Goal: Complete application form

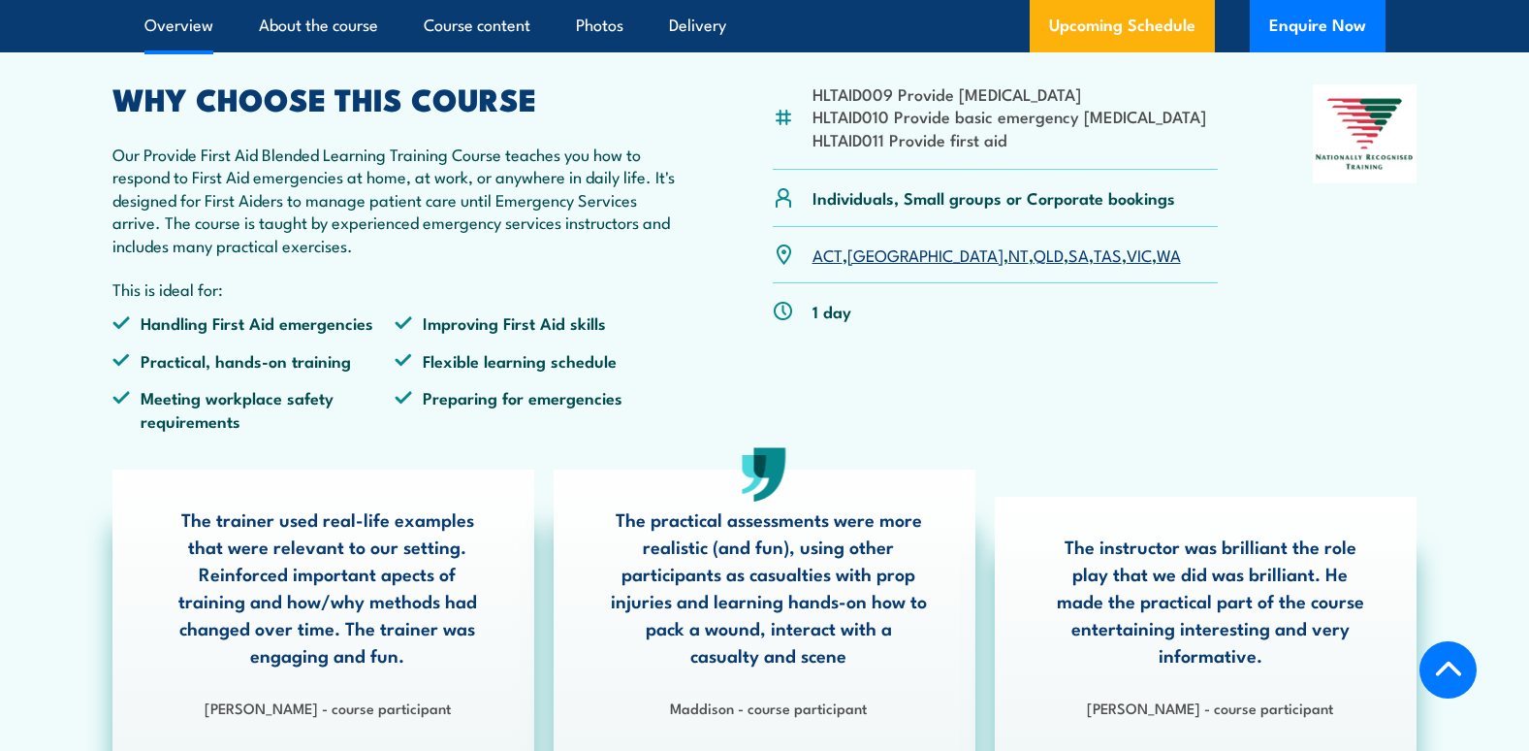
scroll to position [582, 0]
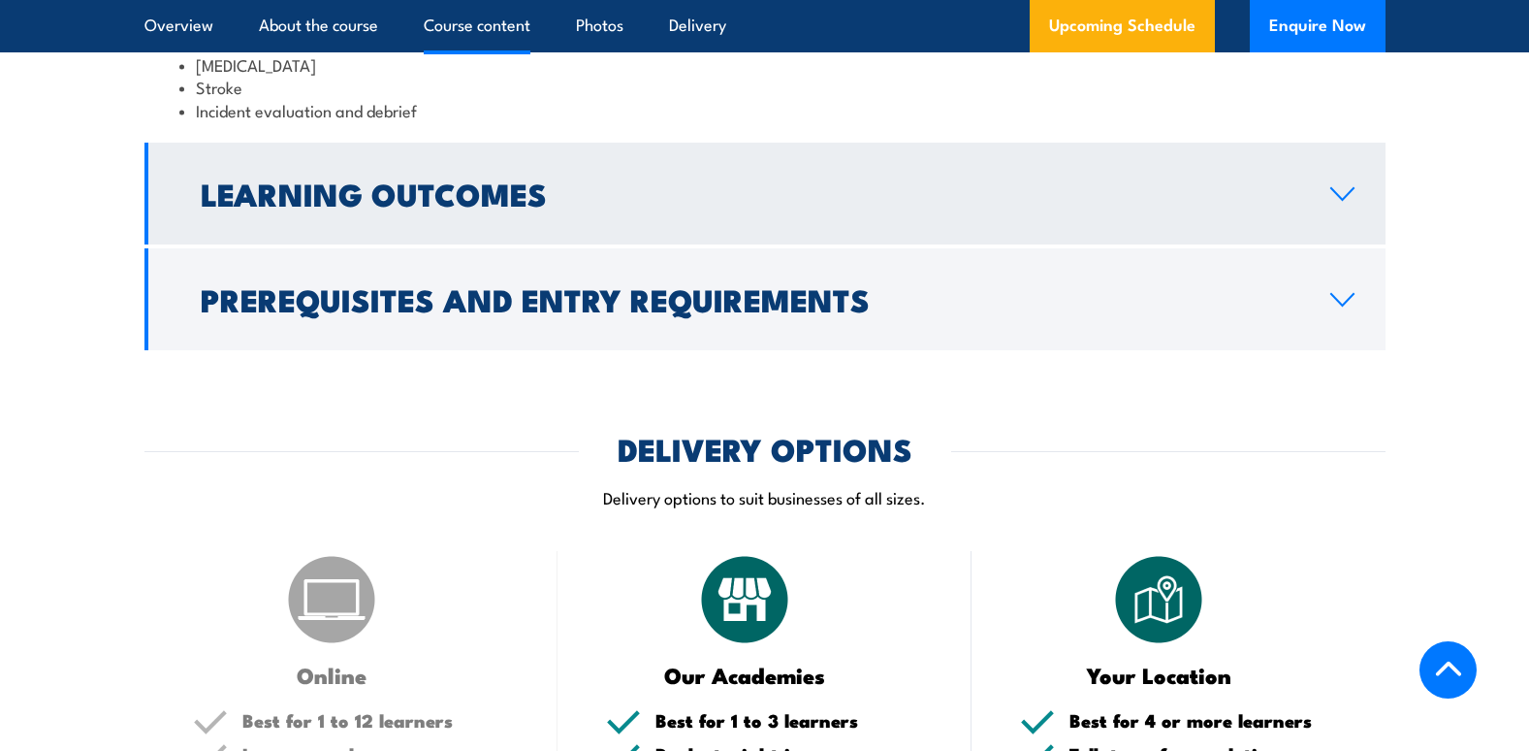
click at [900, 244] on link "Learning Outcomes" at bounding box center [765, 194] width 1241 height 102
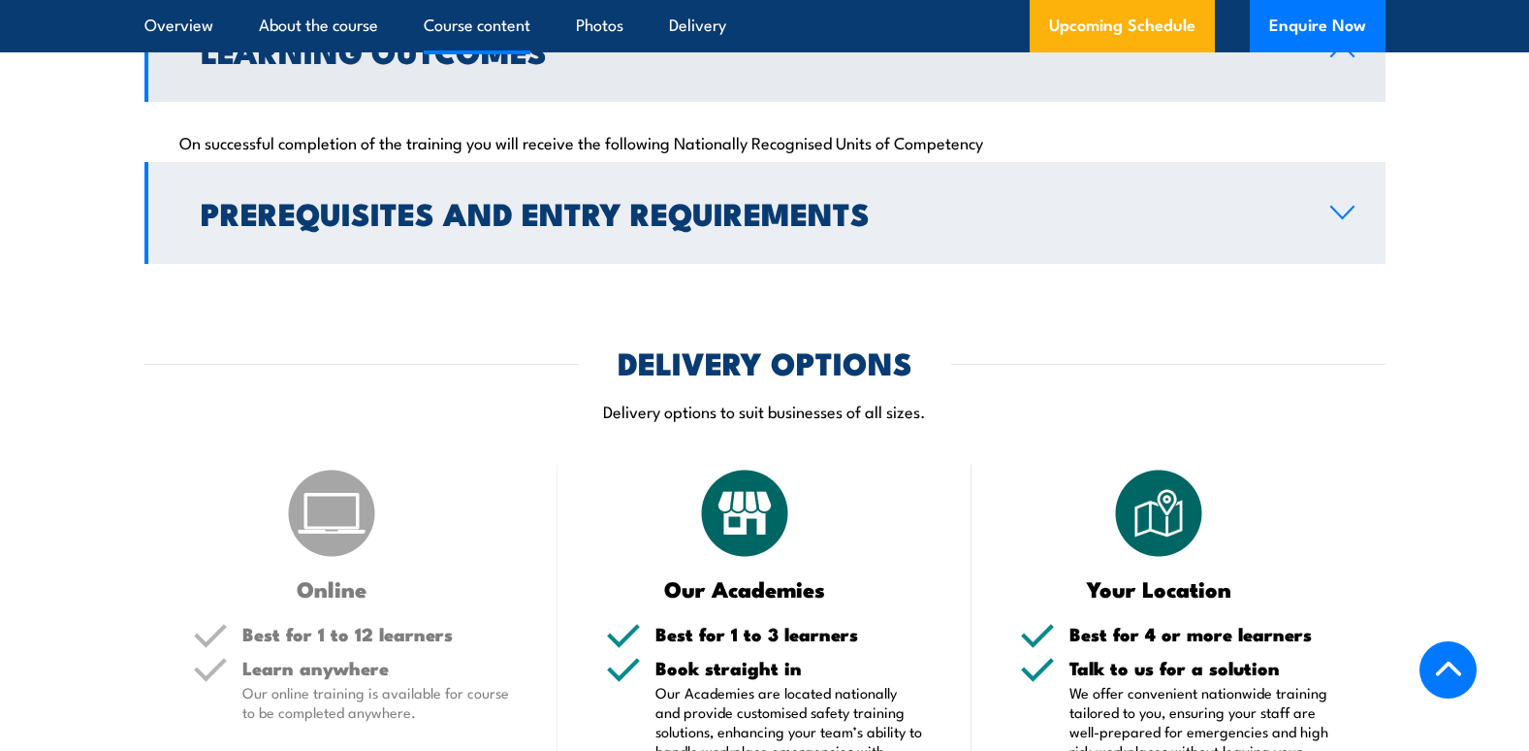
scroll to position [2443, 0]
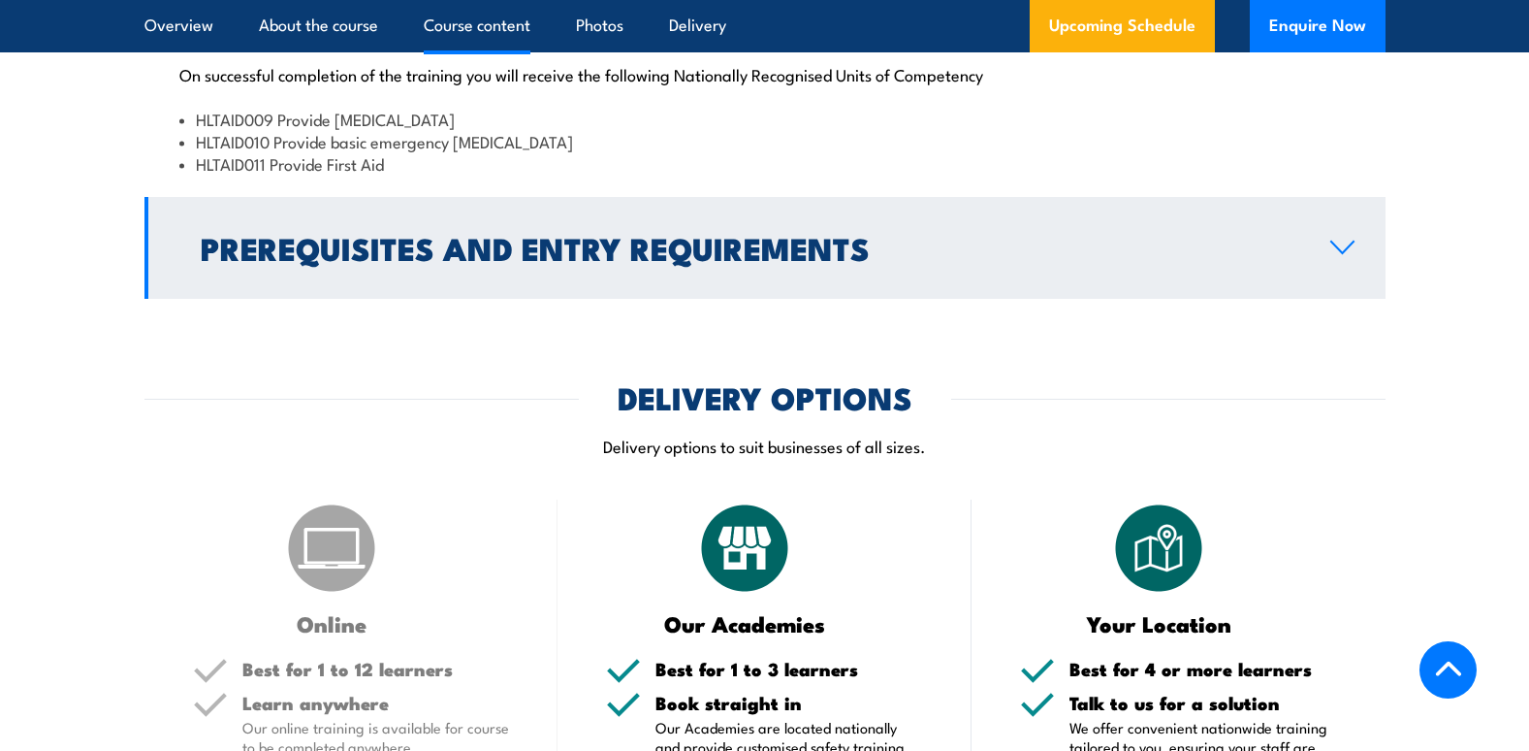
click at [965, 261] on h2 "Prerequisites and Entry Requirements" at bounding box center [750, 247] width 1099 height 27
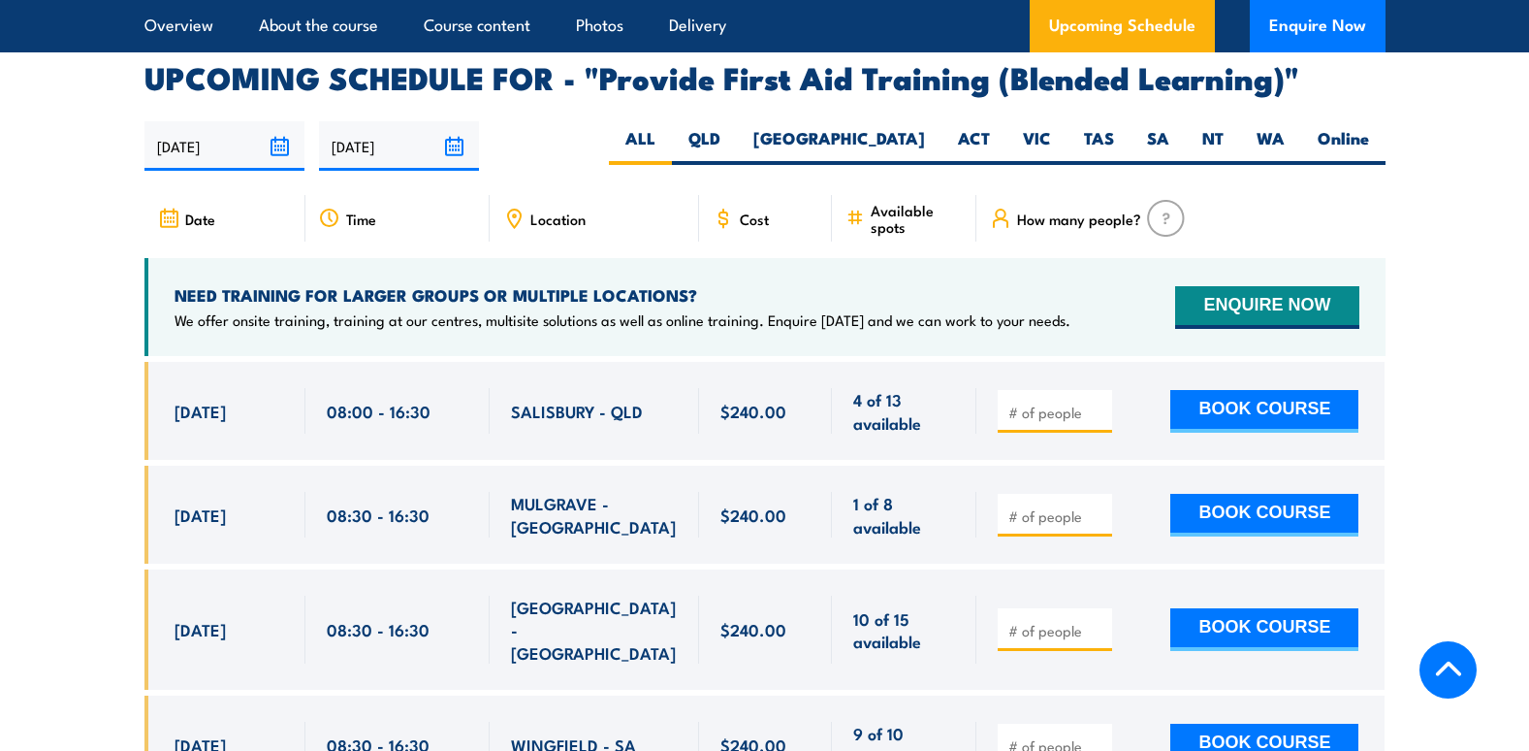
scroll to position [3607, 0]
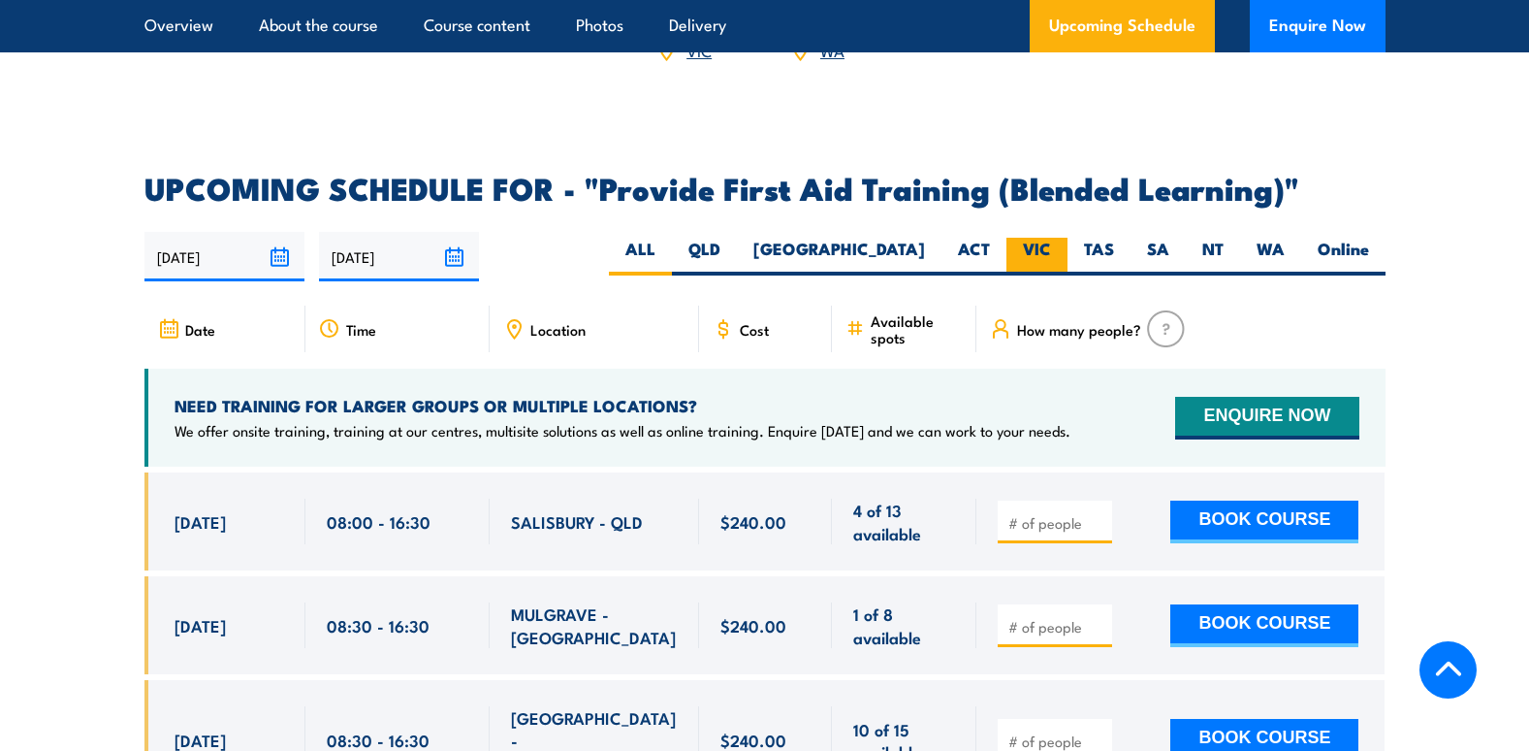
click at [1025, 273] on label "VIC" at bounding box center [1037, 257] width 61 height 38
click at [1051, 250] on input "VIC" at bounding box center [1057, 244] width 13 height 13
radio input "true"
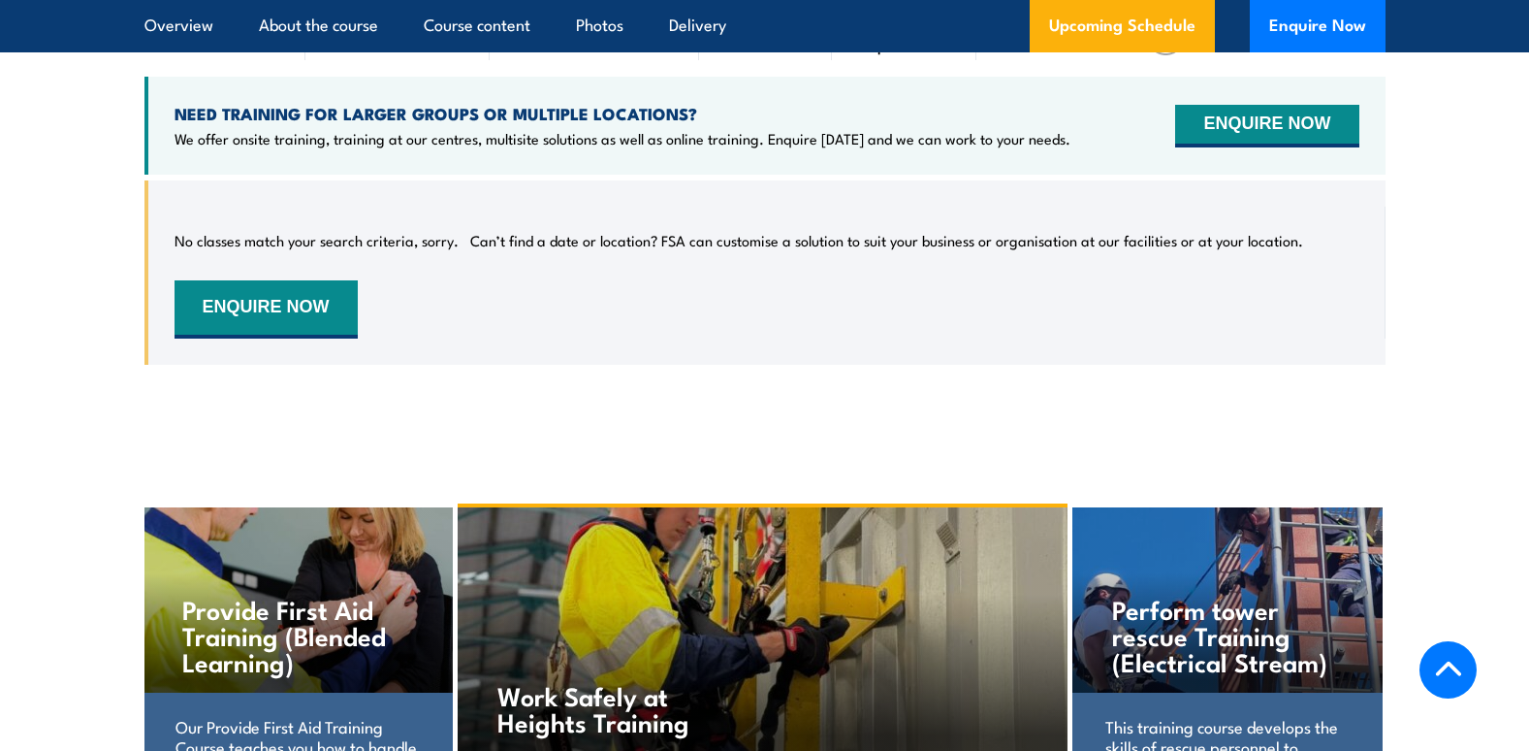
scroll to position [3365, 0]
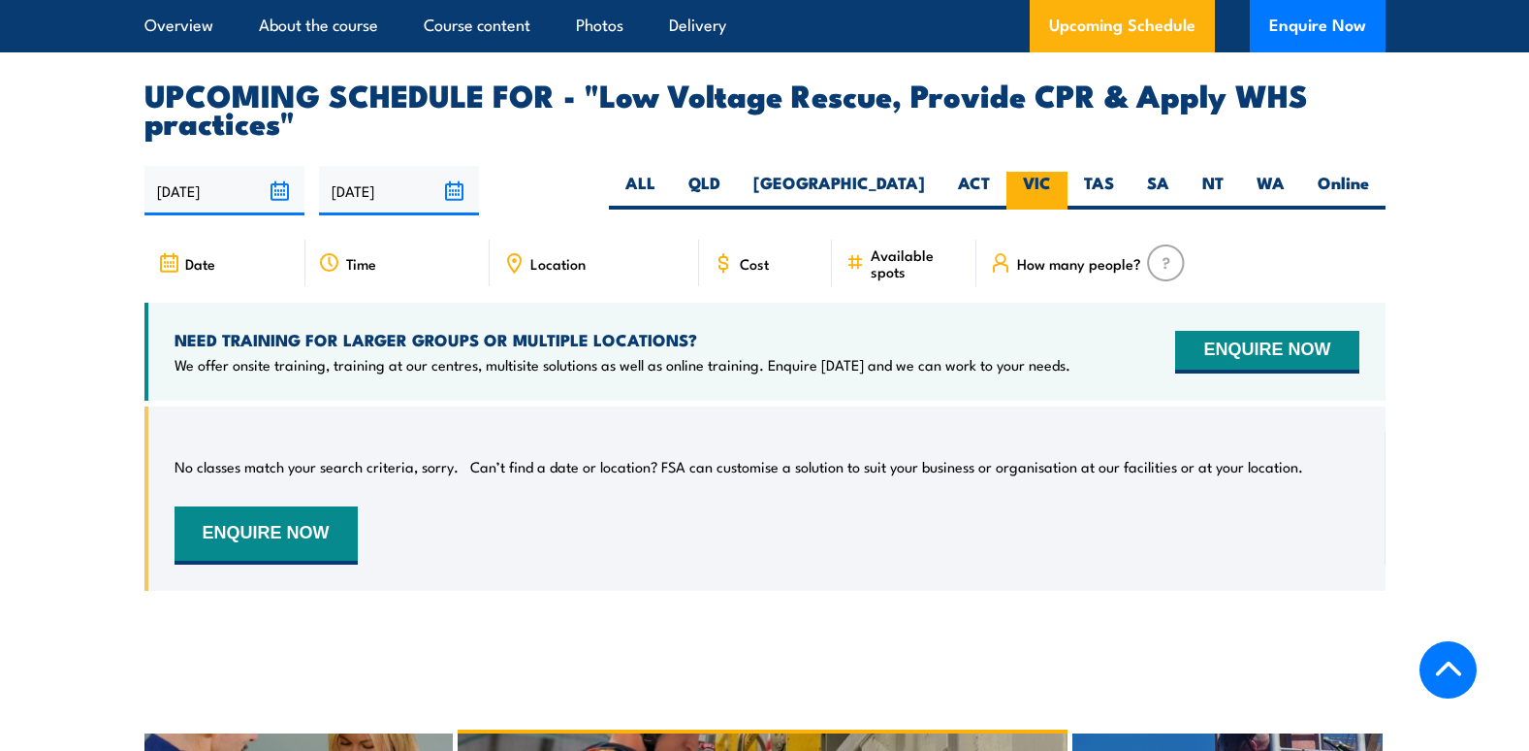
click at [1024, 209] on label "VIC" at bounding box center [1037, 191] width 61 height 38
click at [1051, 184] on input "VIC" at bounding box center [1057, 178] width 13 height 13
click at [1044, 199] on label "VIC" at bounding box center [1037, 191] width 61 height 38
click at [1051, 184] on input "VIC" at bounding box center [1057, 178] width 13 height 13
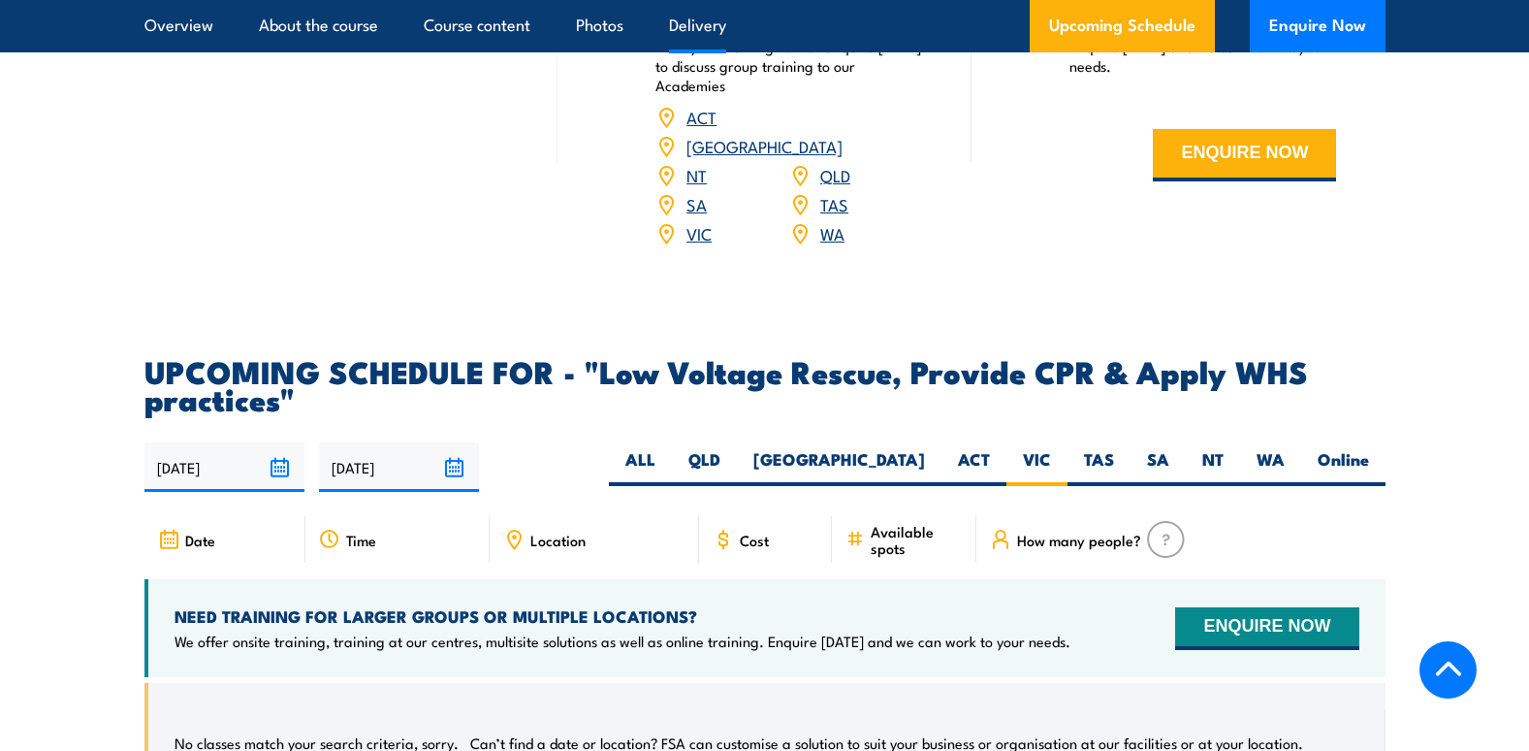
scroll to position [3074, 0]
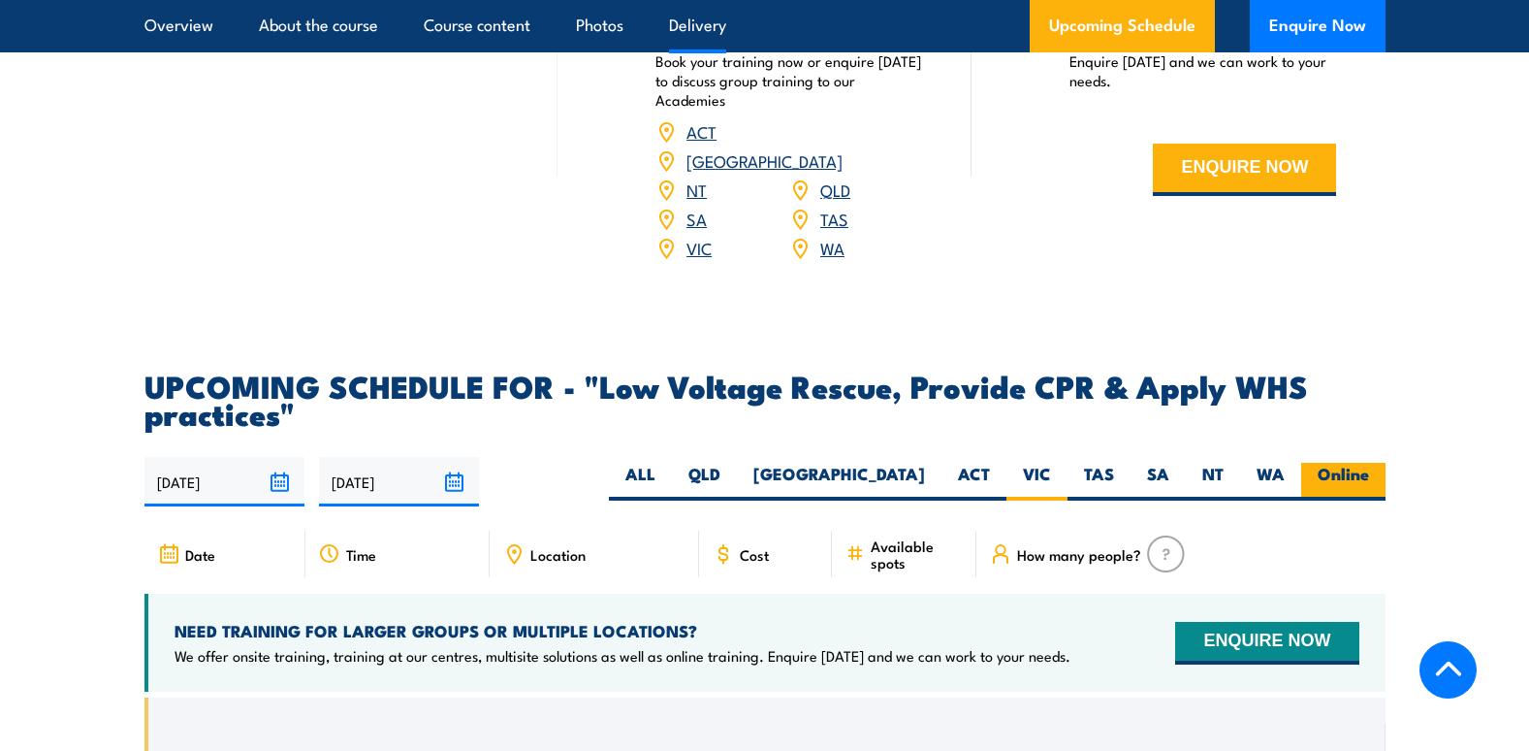
click at [1350, 496] on label "Online" at bounding box center [1344, 482] width 84 height 38
click at [1369, 475] on input "Online" at bounding box center [1375, 469] width 13 height 13
radio input "true"
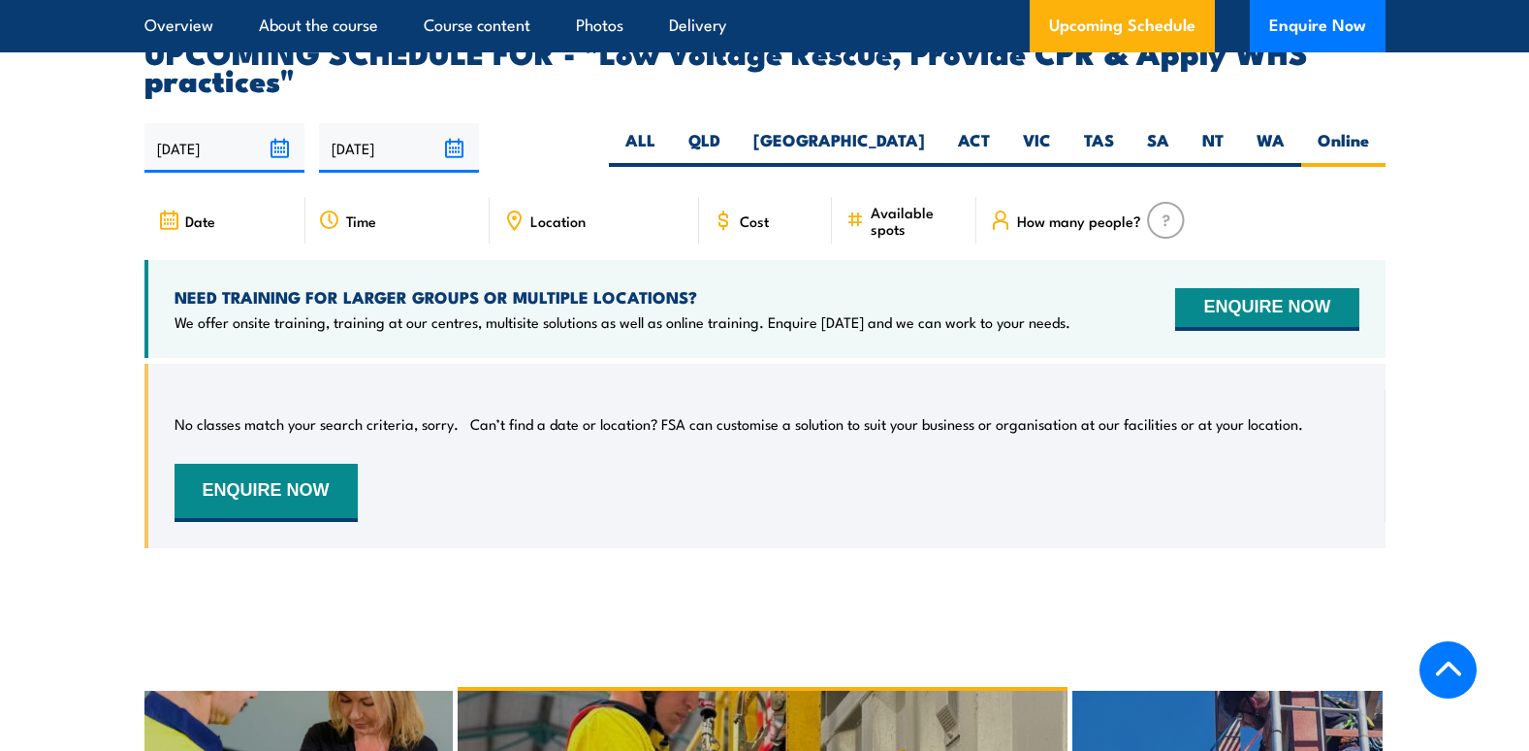
scroll to position [3461, 0]
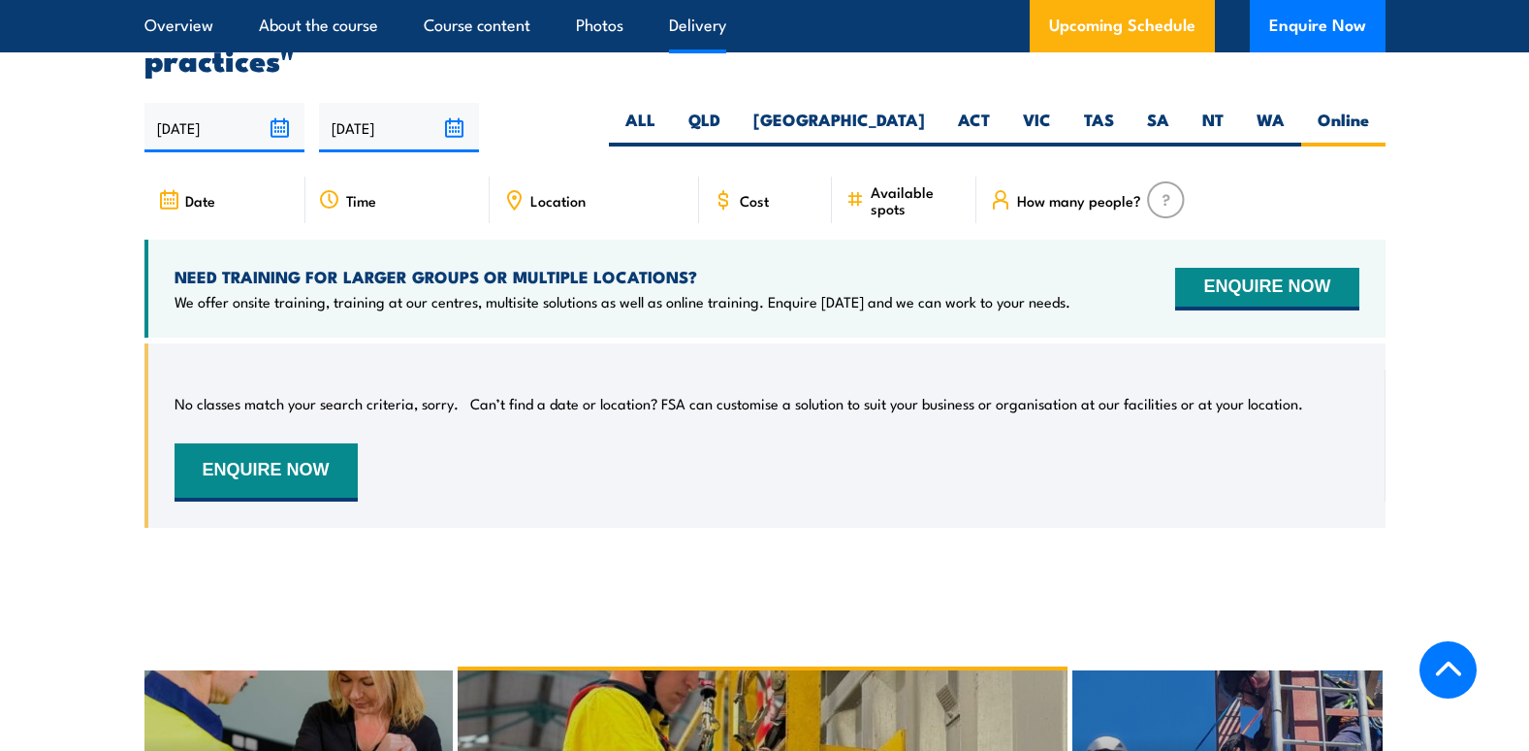
scroll to position [3461, 0]
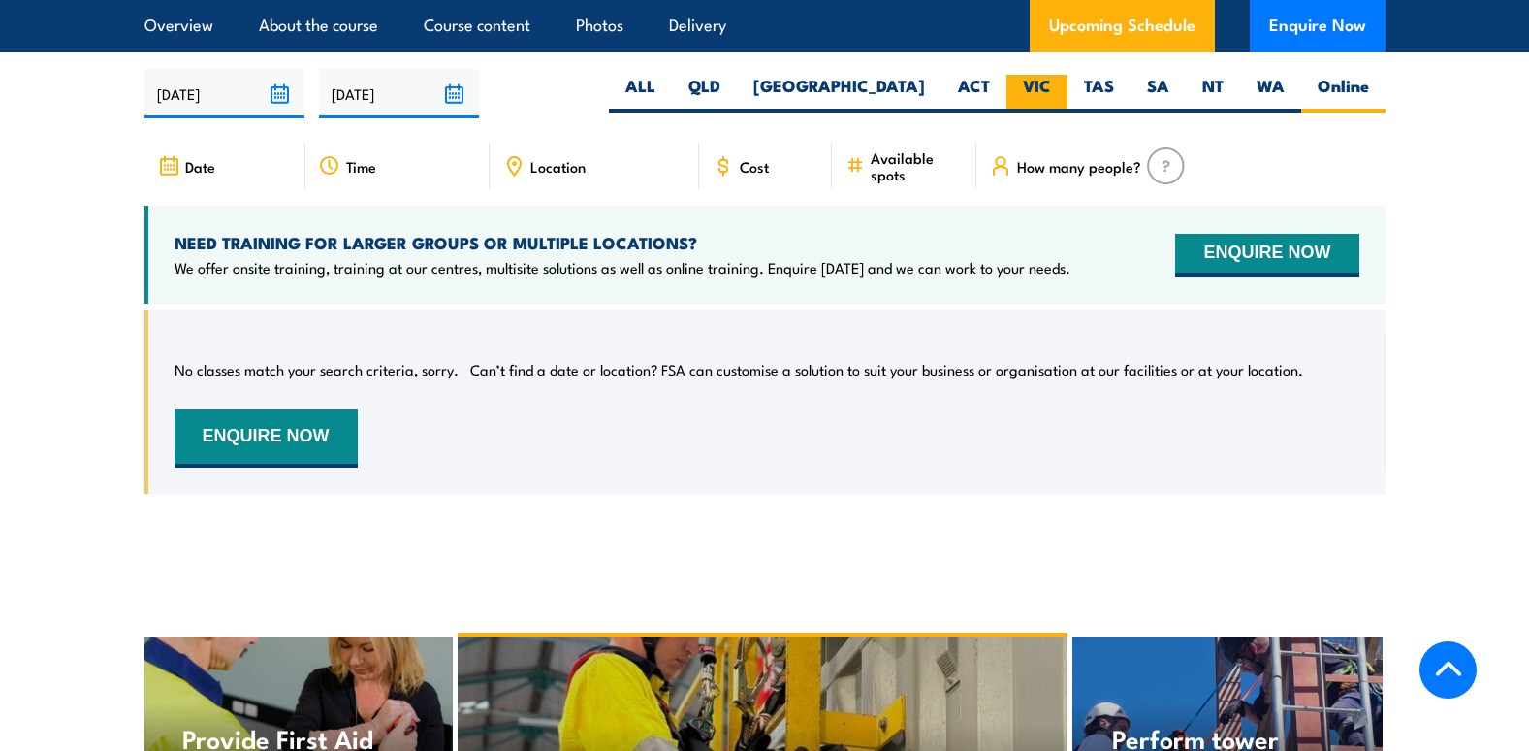
click at [1028, 110] on label "VIC" at bounding box center [1037, 94] width 61 height 38
click at [1051, 87] on input "VIC" at bounding box center [1057, 81] width 13 height 13
radio input "true"
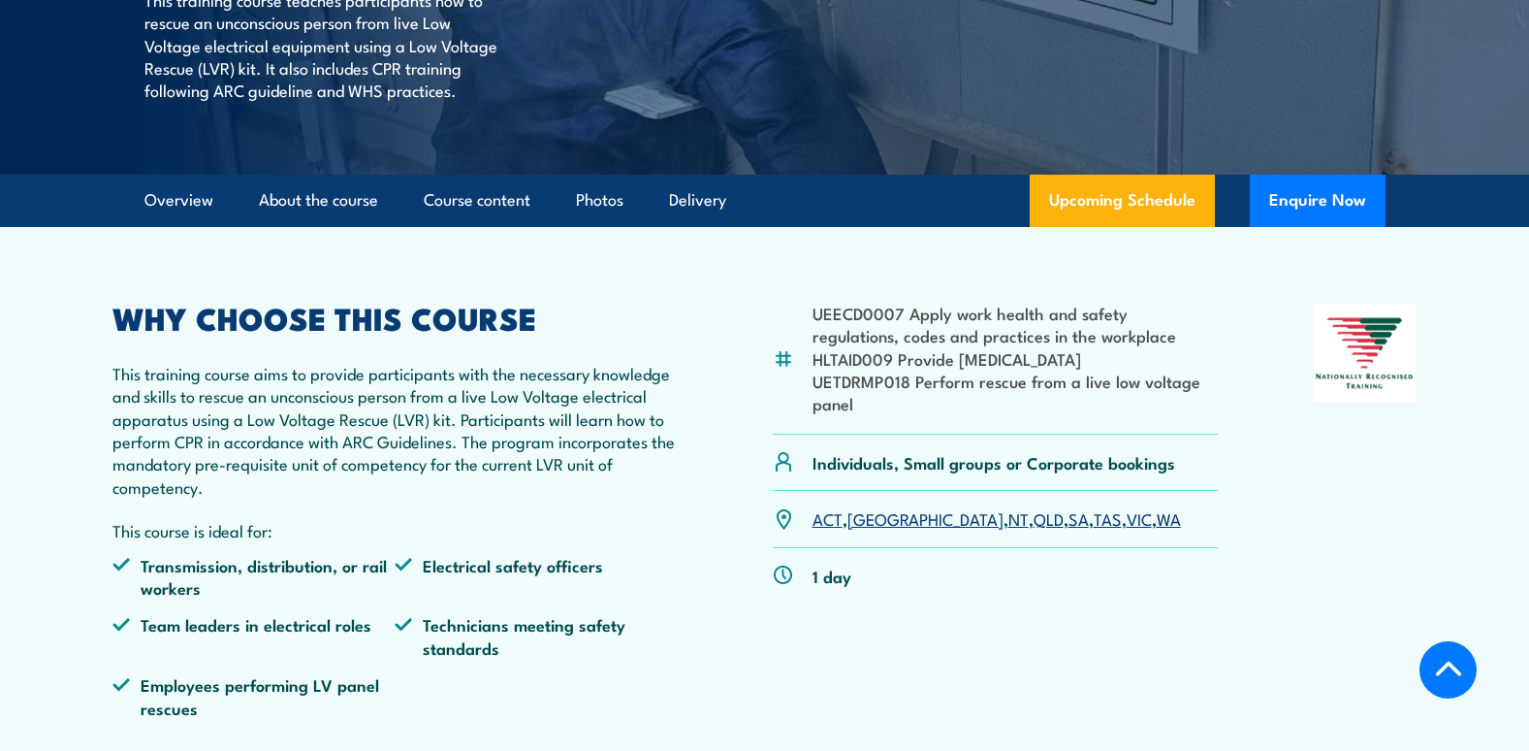
scroll to position [134, 0]
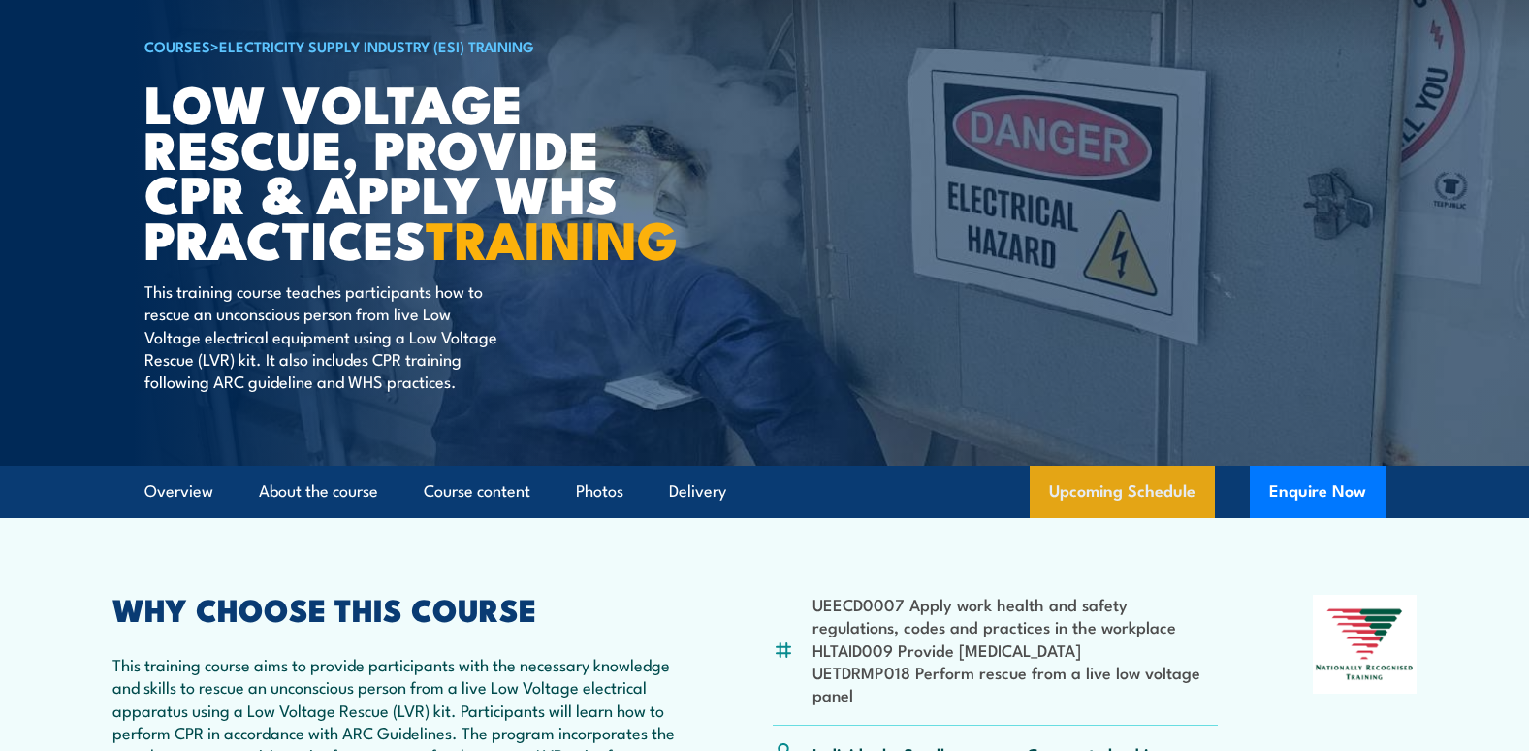
click at [1148, 518] on link "Upcoming Schedule" at bounding box center [1122, 492] width 185 height 52
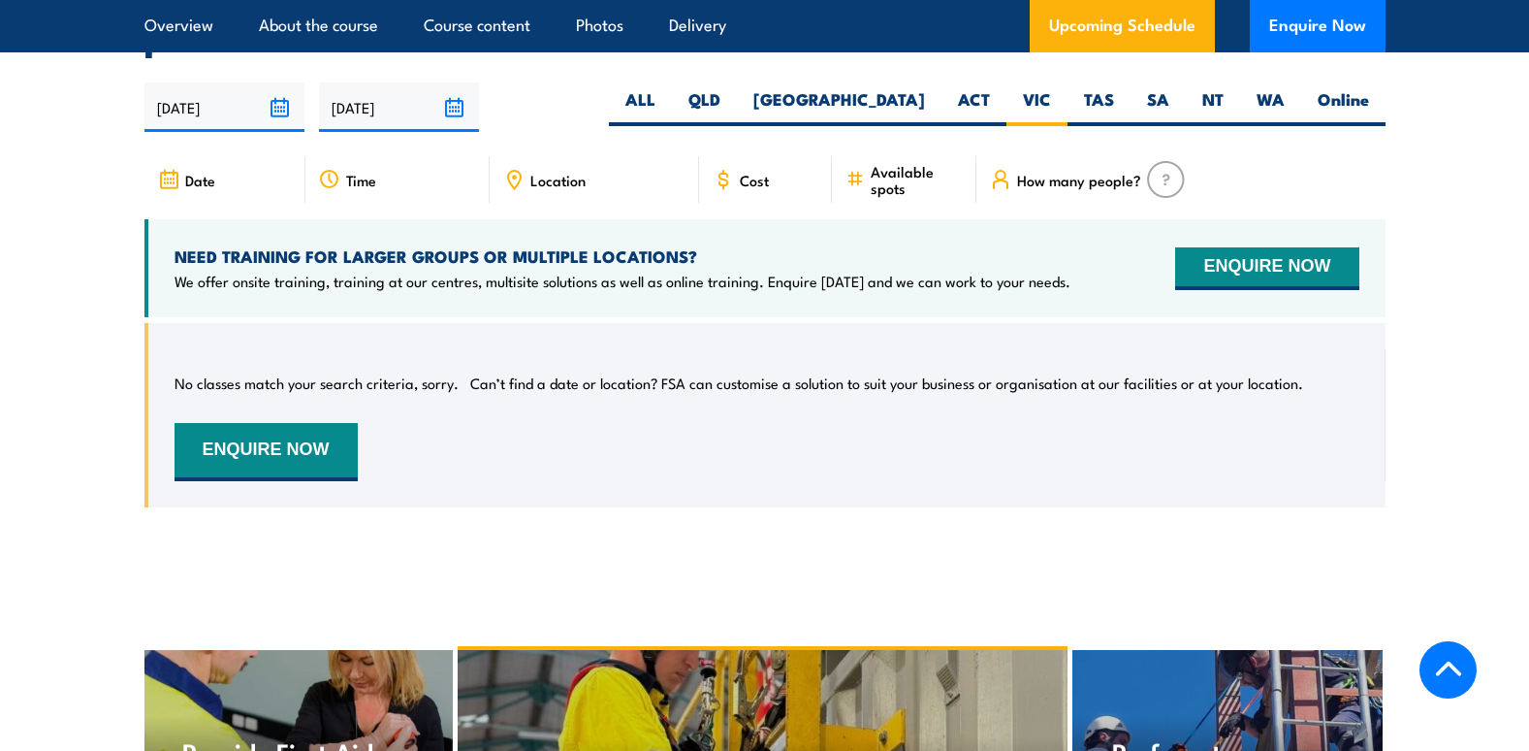
scroll to position [3461, 0]
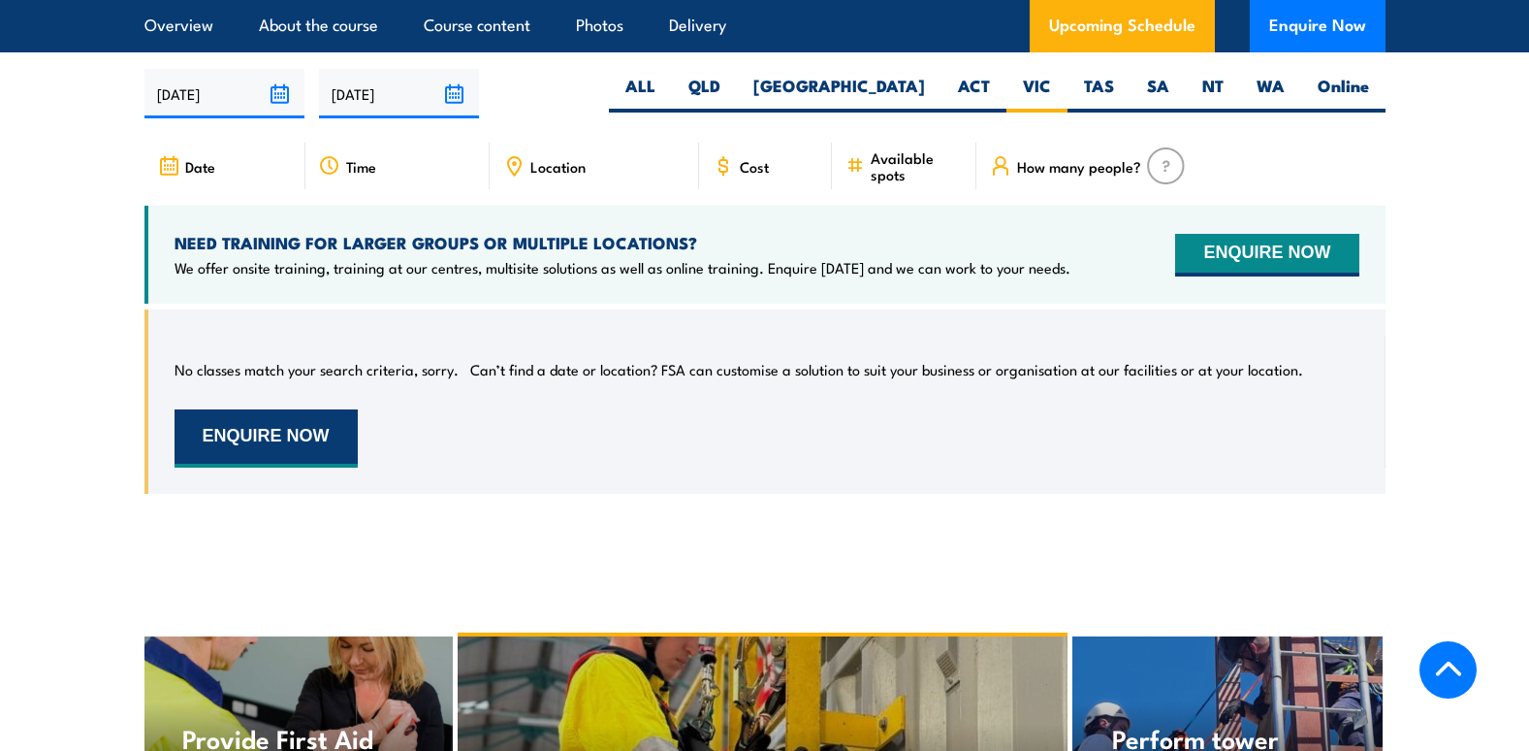
click at [337, 450] on button "ENQUIRE NOW" at bounding box center [266, 438] width 183 height 58
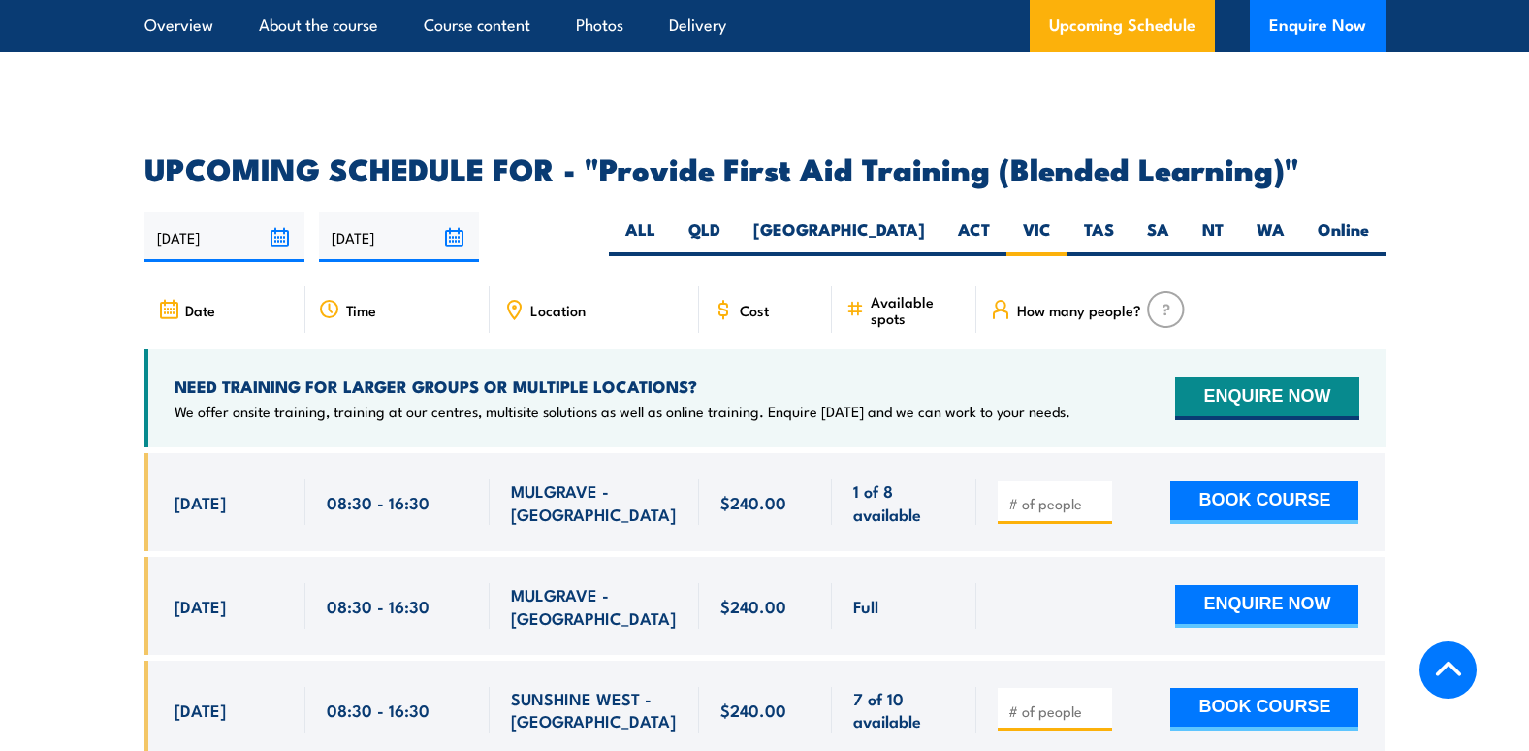
scroll to position [3650, 0]
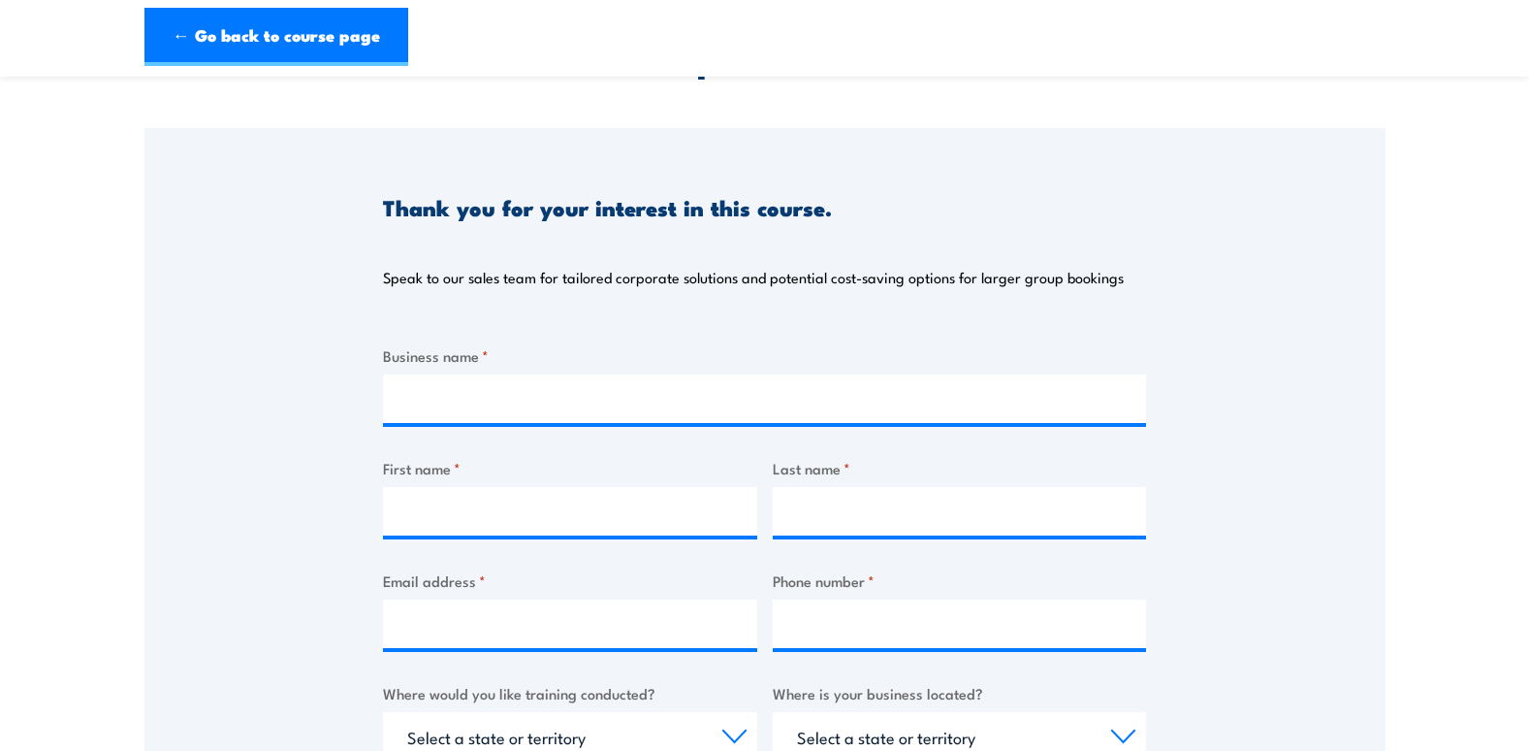
scroll to position [194, 0]
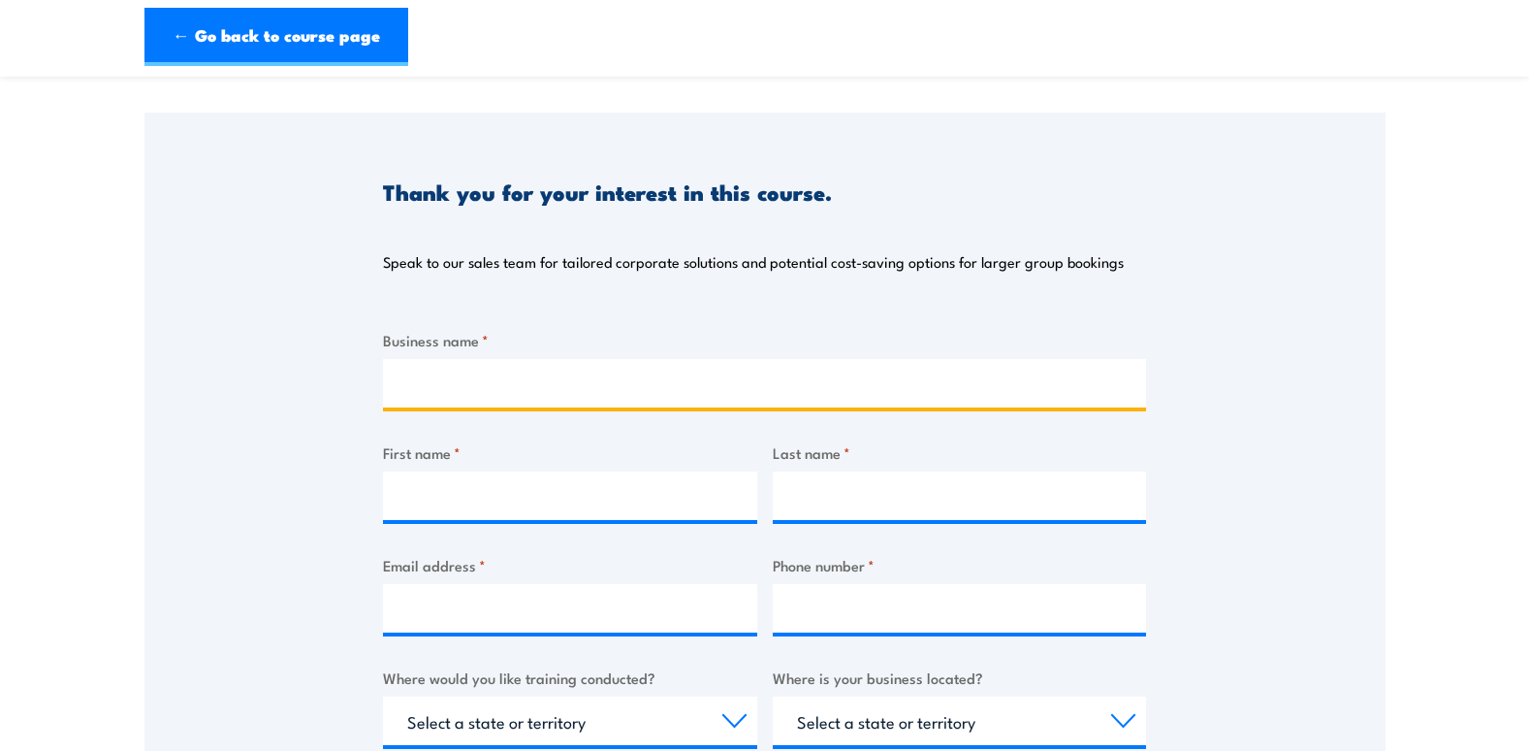
click at [602, 400] on input "Business name *" at bounding box center [764, 383] width 763 height 48
type input "Hitachi Energy Australia Pty Ltd"
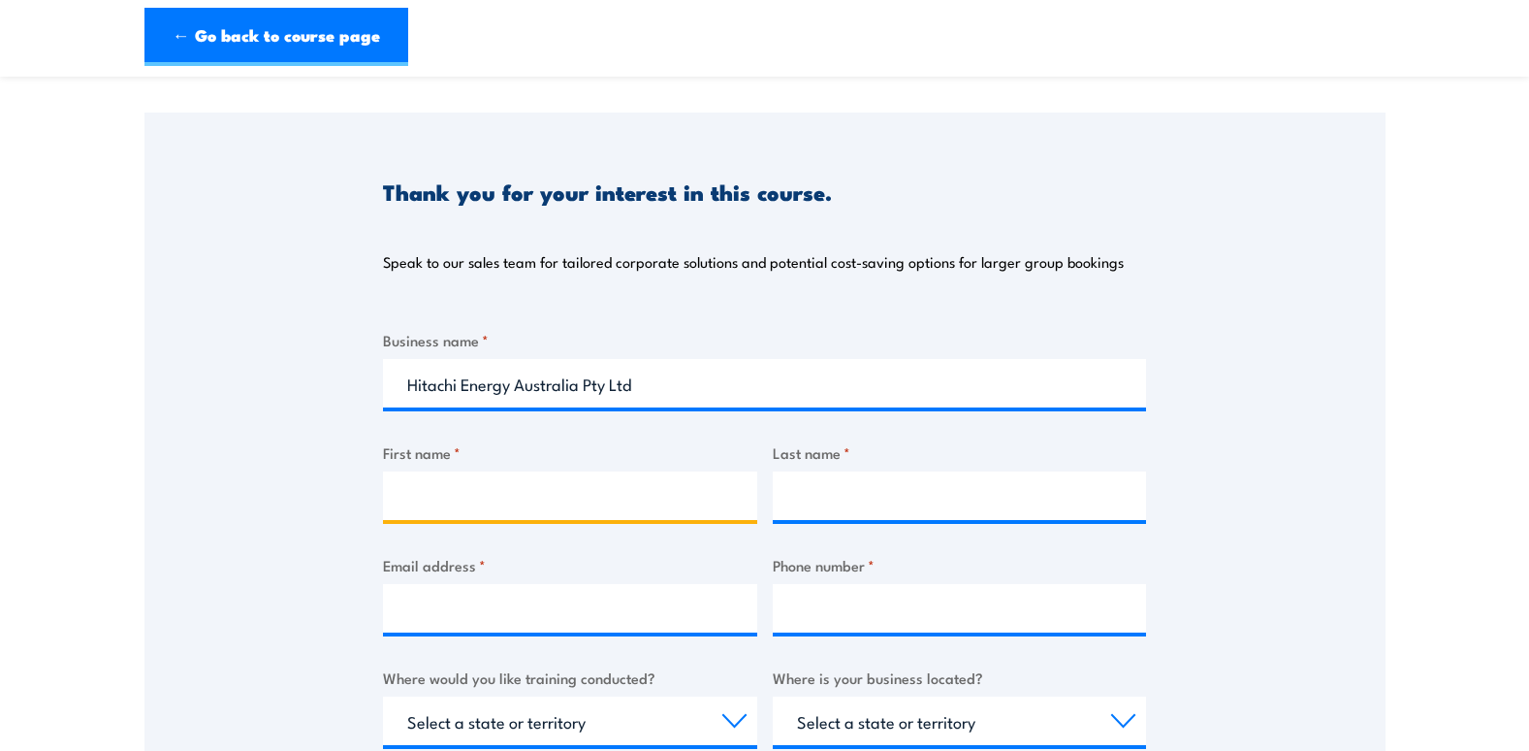
type input "waseem"
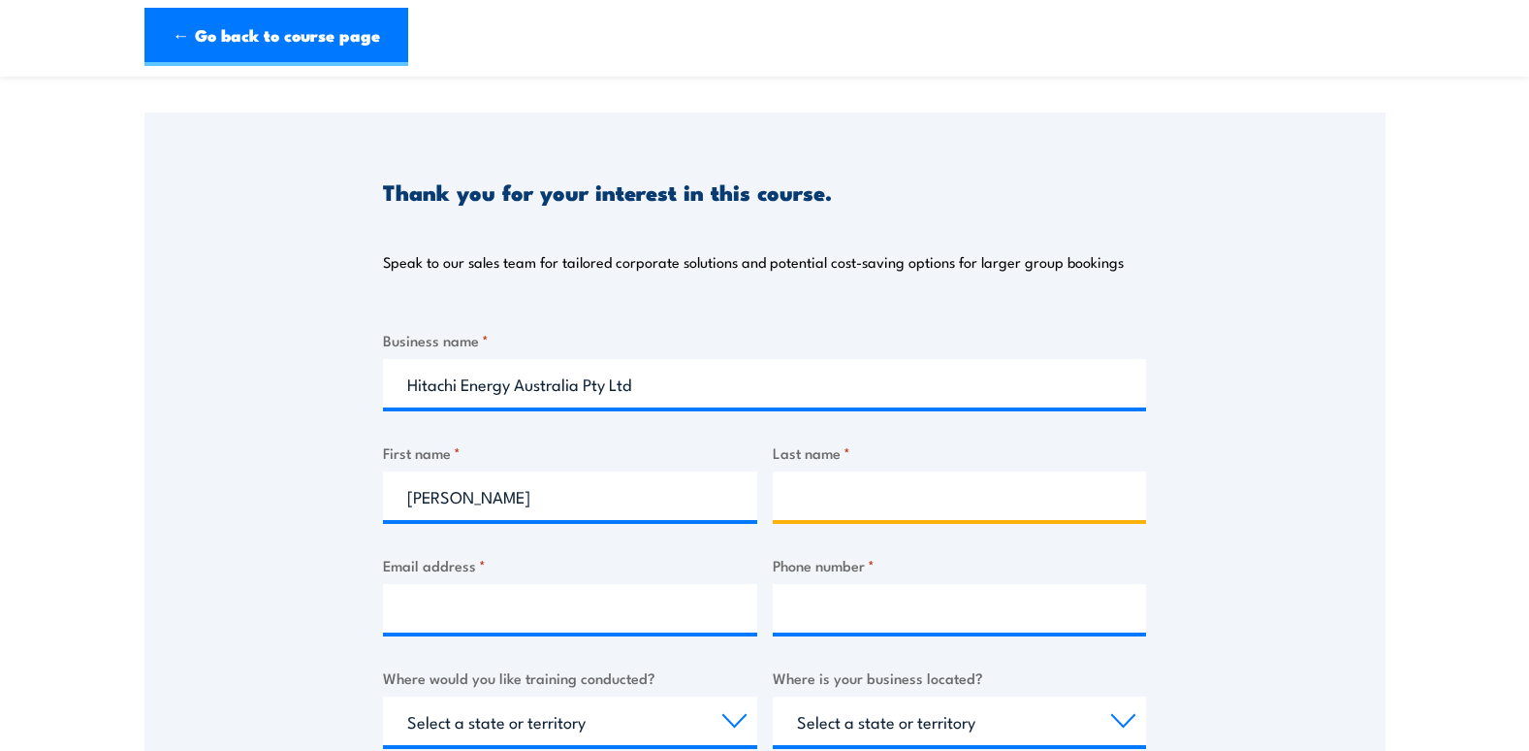
type input "Rofael"
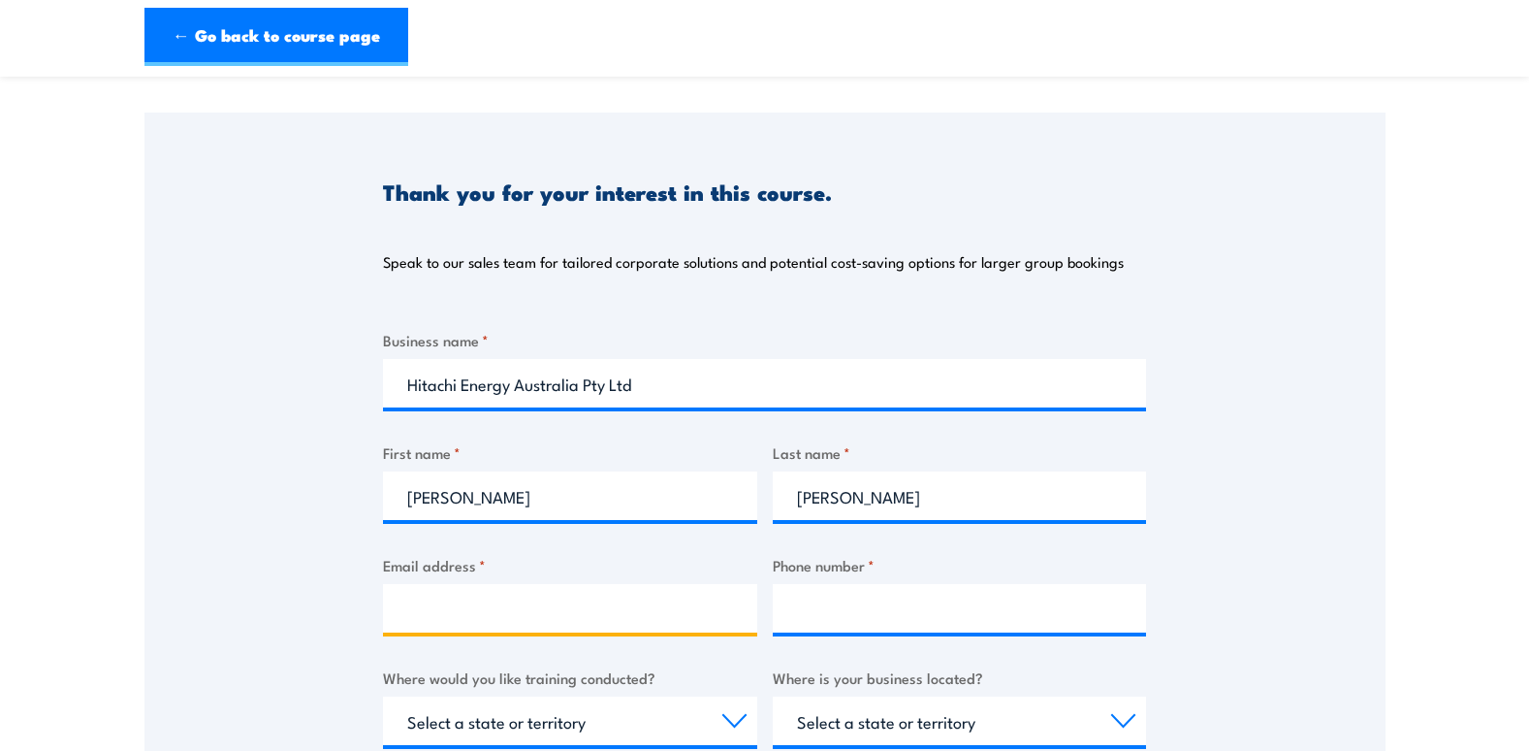
type input "waseem.rofael@hitachienergy.com"
type input "0459809758"
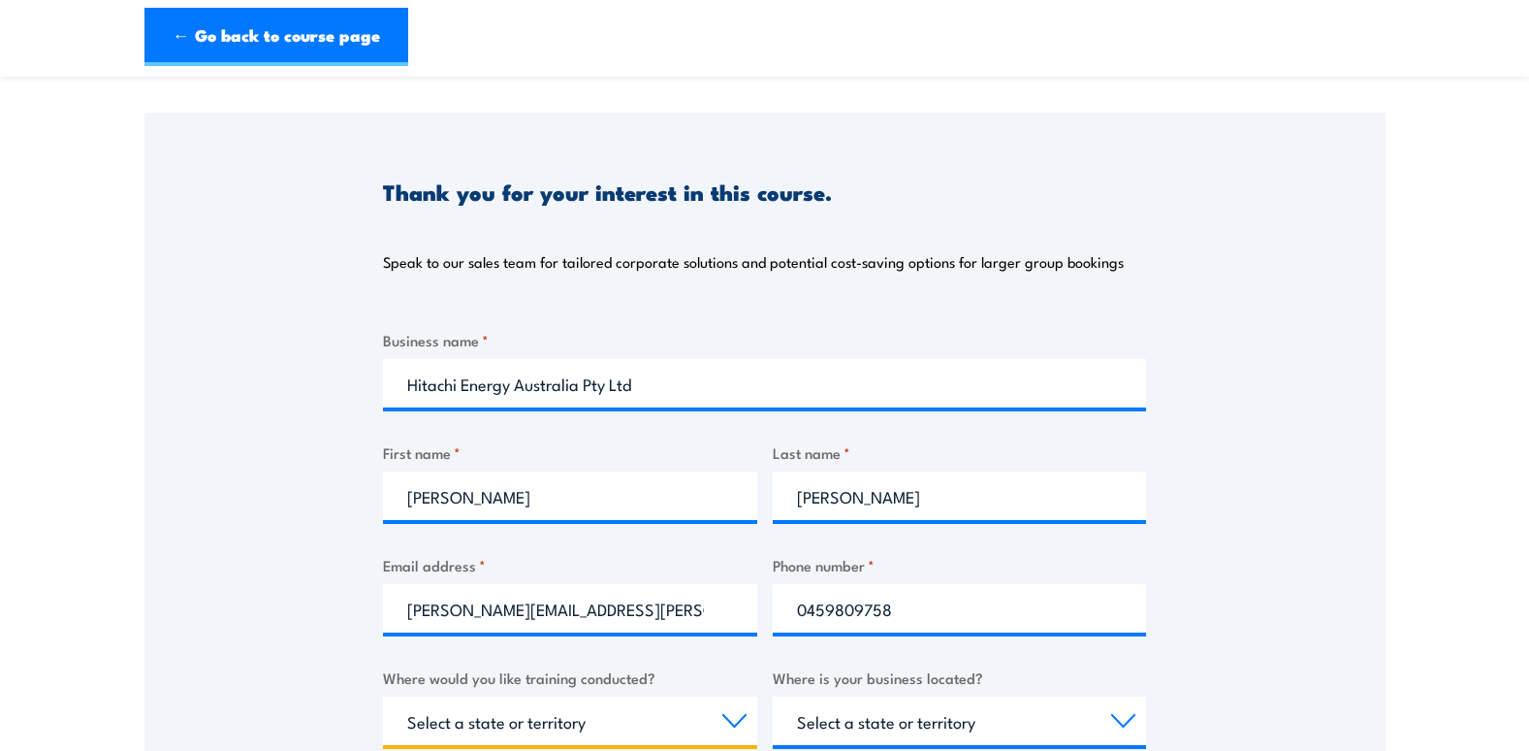
select select "VIC"
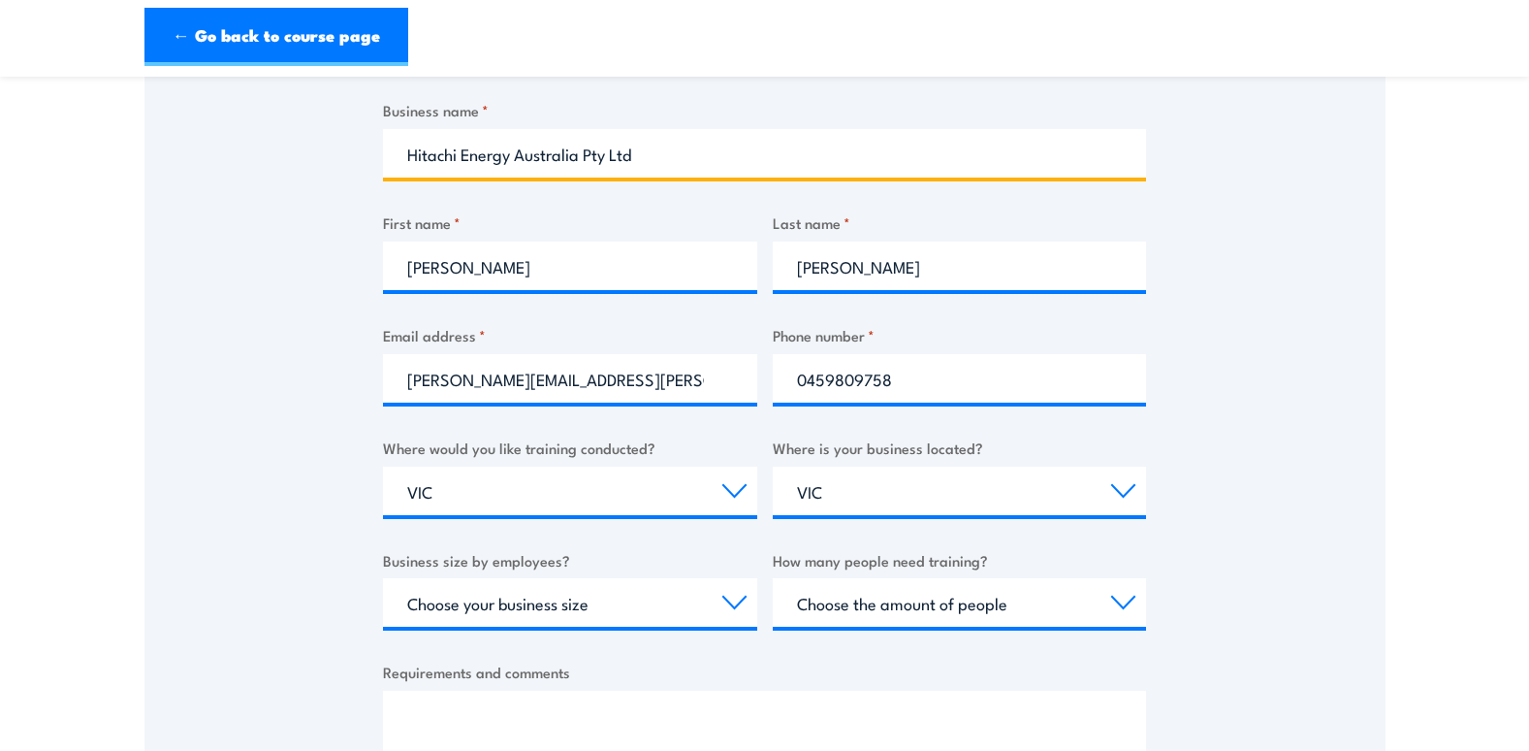
scroll to position [388, 0]
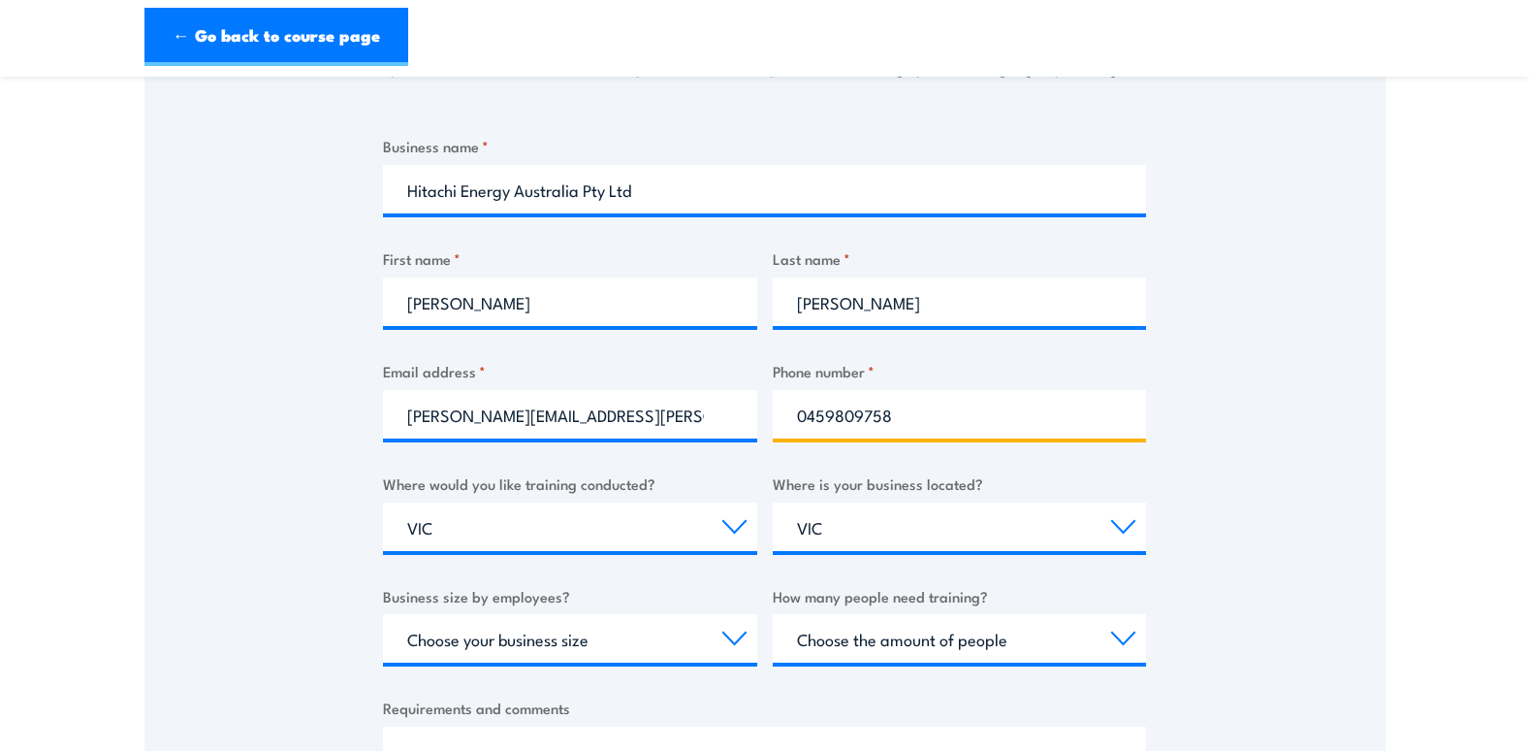
click at [886, 416] on input "0459809758" at bounding box center [960, 414] width 374 height 48
click at [1292, 404] on div "Thank you for your interest in this course. Speak to our sales team for tailore…" at bounding box center [765, 403] width 1241 height 969
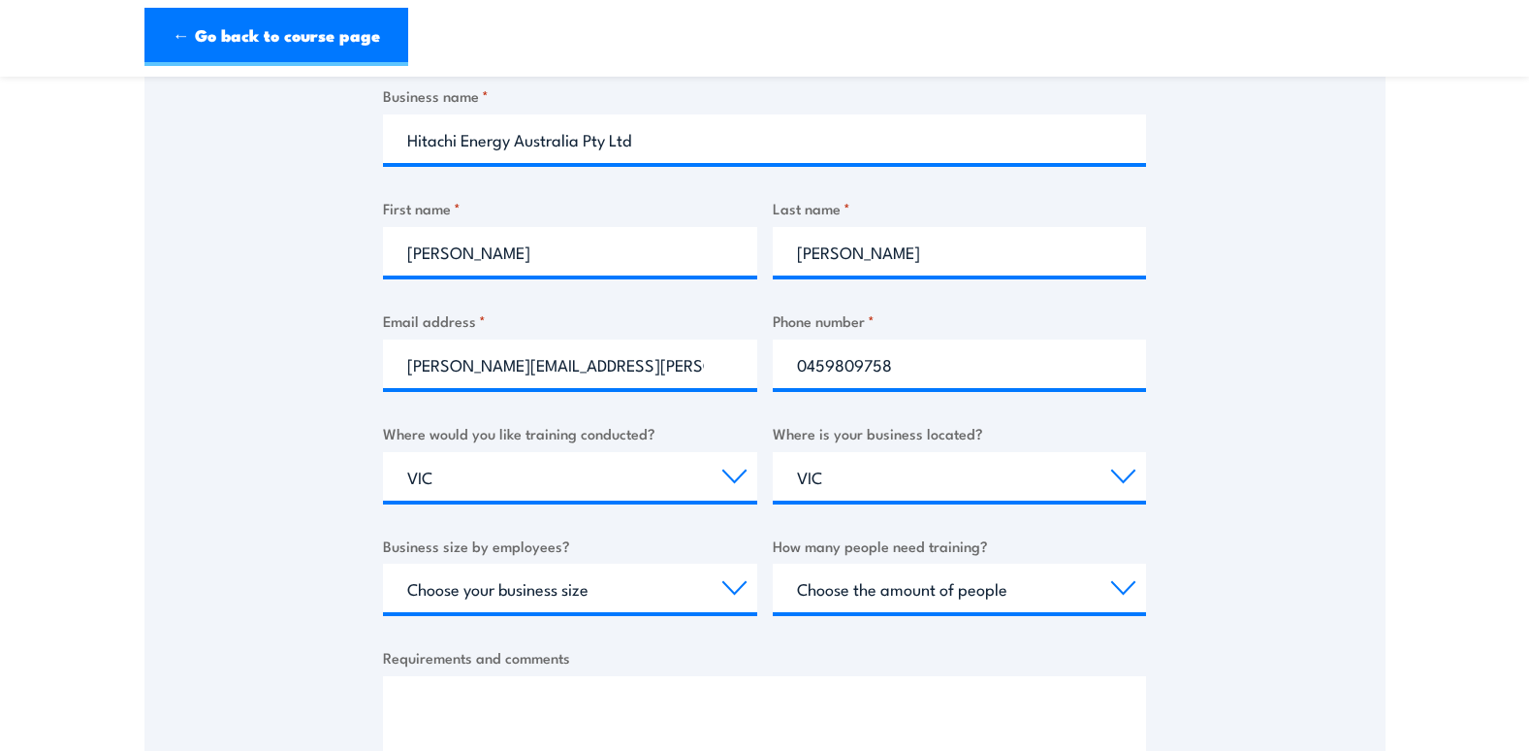
scroll to position [582, 0]
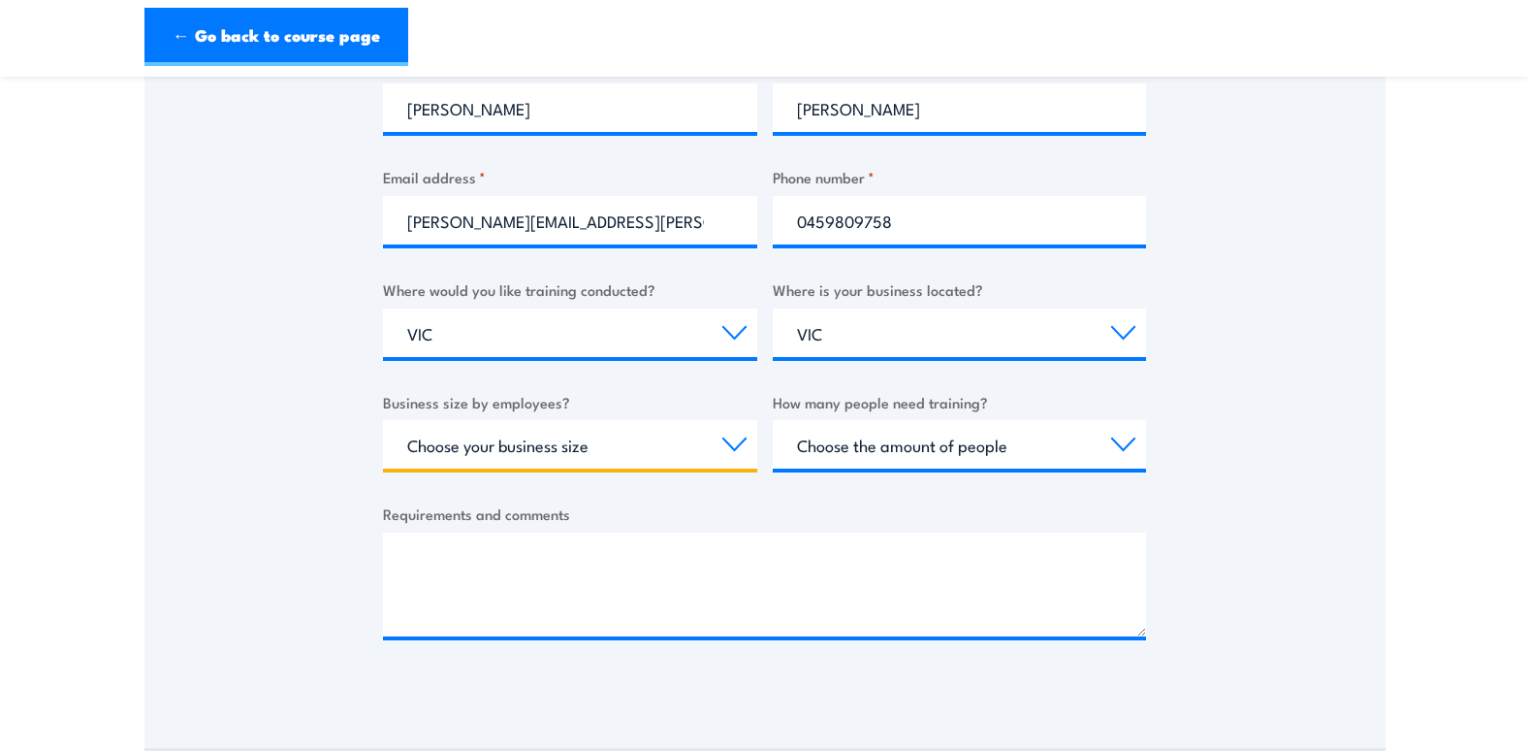
click at [724, 442] on select "Choose your business size 1 to 19 20 to 199 200+" at bounding box center [570, 444] width 374 height 48
select select "20 to 199"
click at [383, 420] on select "Choose your business size 1 to 19 20 to 199 200+" at bounding box center [570, 444] width 374 height 48
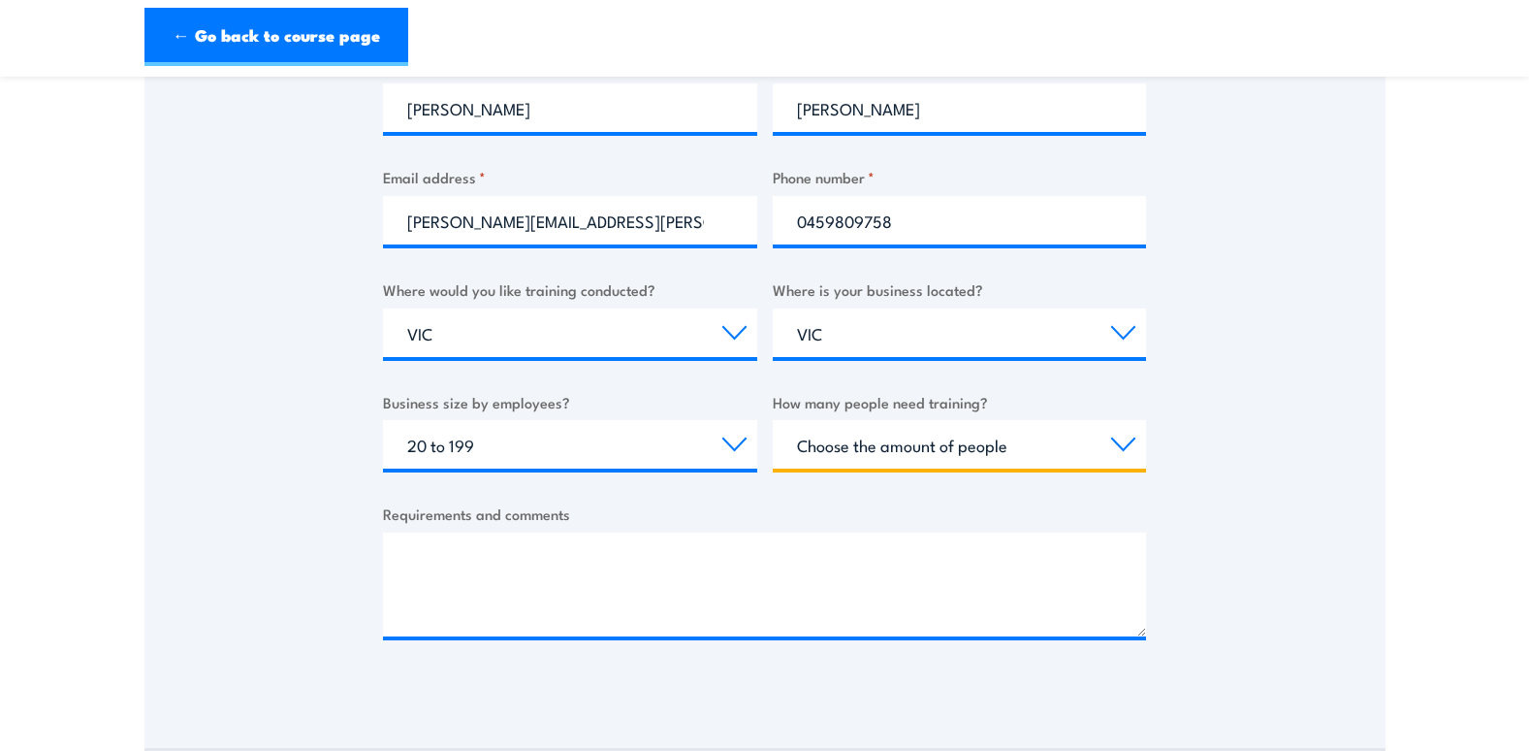
click at [877, 449] on select "Choose the amount of people 1 to 4 5 to 19 20+" at bounding box center [960, 444] width 374 height 48
select select "1 to 4"
click at [773, 420] on select "Choose the amount of people 1 to 4 5 to 19 20+" at bounding box center [960, 444] width 374 height 48
click at [1223, 448] on div "Thank you for your interest in this course. Speak to our sales team for tailore…" at bounding box center [765, 209] width 1241 height 969
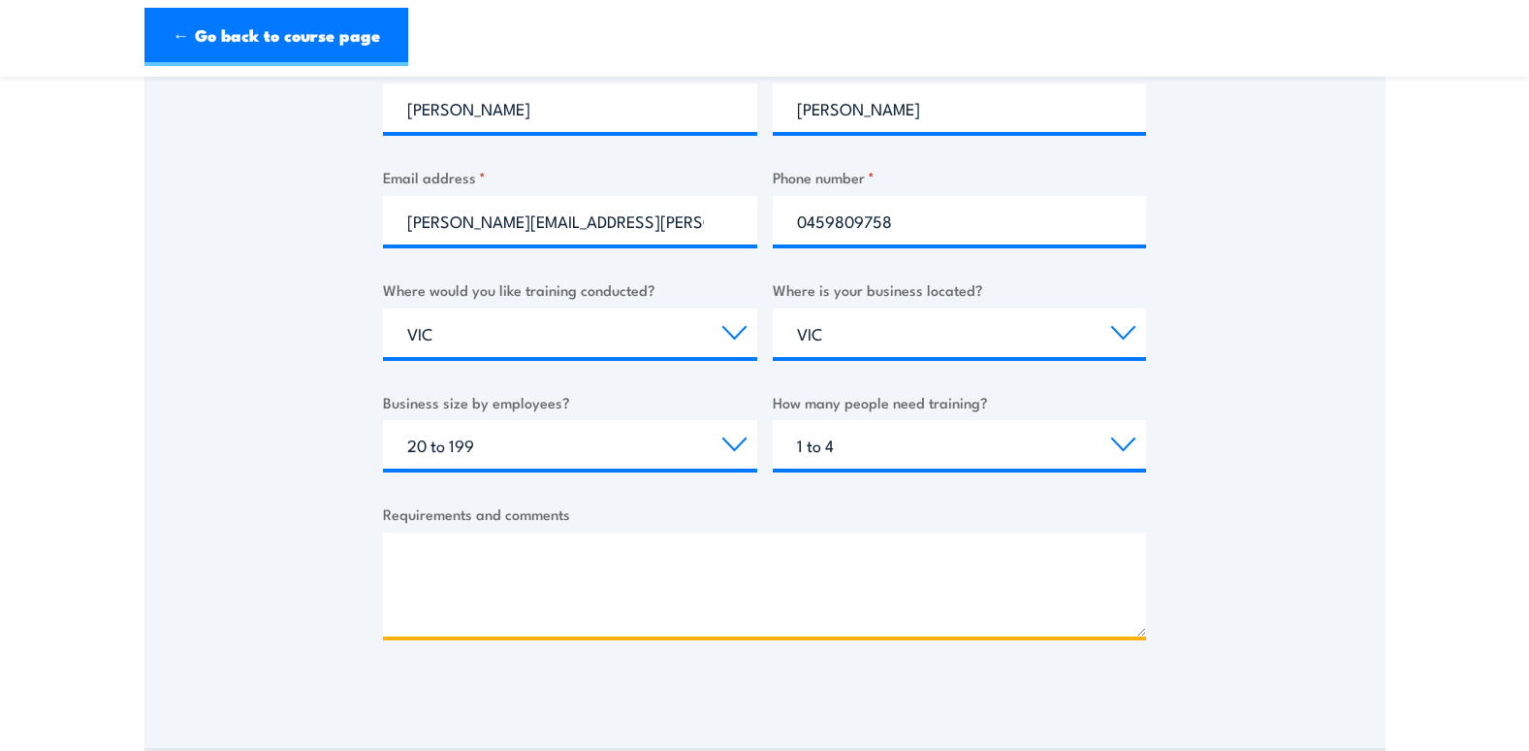
click at [966, 544] on textarea "Requirements and comments" at bounding box center [764, 584] width 763 height 104
type textarea "Hi I'm looking for LV Rescue for 1 person in Victoria"
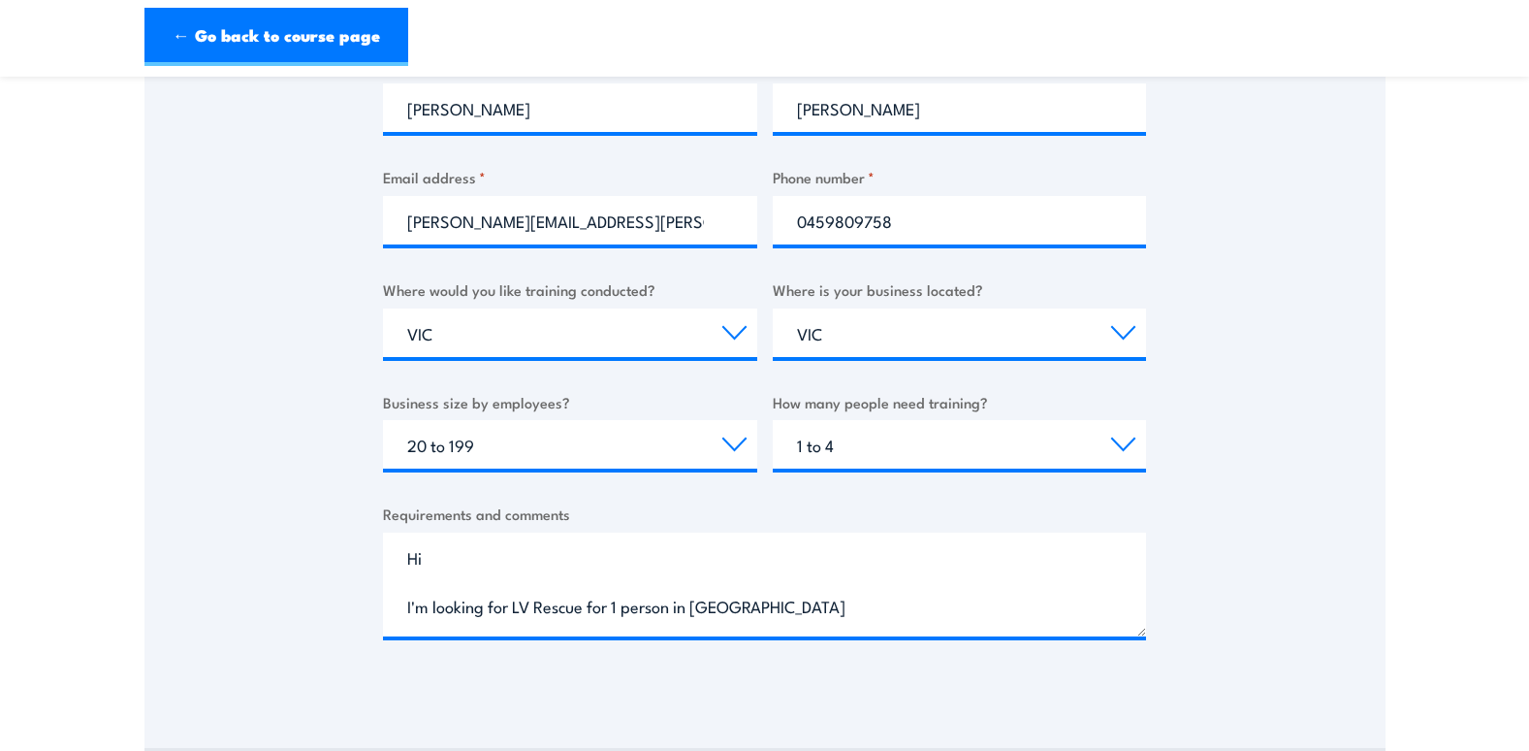
click at [1207, 459] on div "Thank you for your interest in this course. Speak to our sales team for tailore…" at bounding box center [765, 209] width 1241 height 969
